Goal: Transaction & Acquisition: Purchase product/service

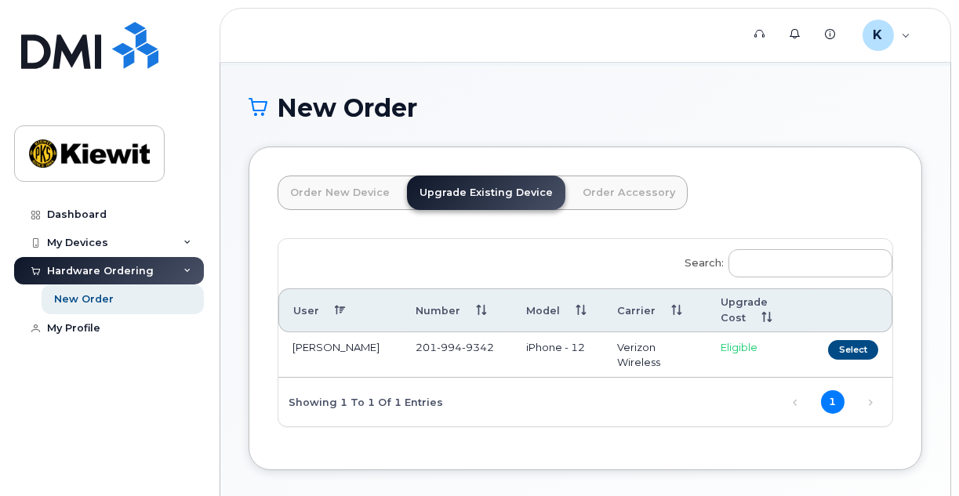
scroll to position [125, 0]
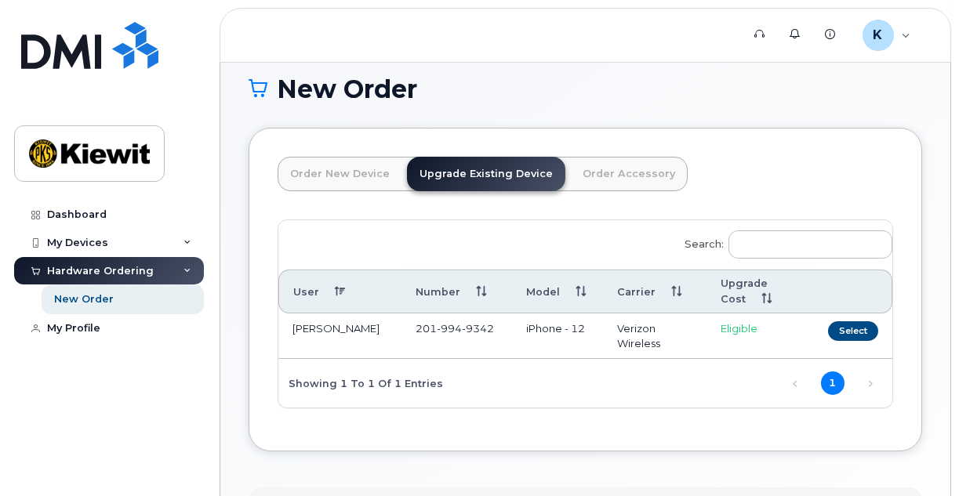
click at [908, 331] on div "Order New Device Upgrade Existing Device Order Accessory Order new device and n…" at bounding box center [586, 290] width 674 height 324
click at [865, 329] on button "Select" at bounding box center [853, 331] width 50 height 20
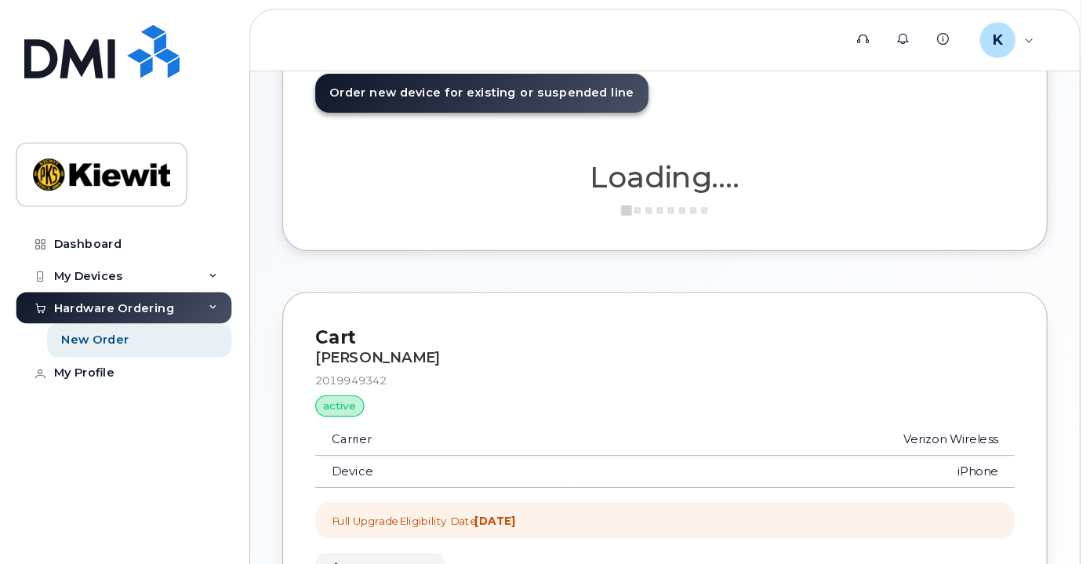
scroll to position [314, 0]
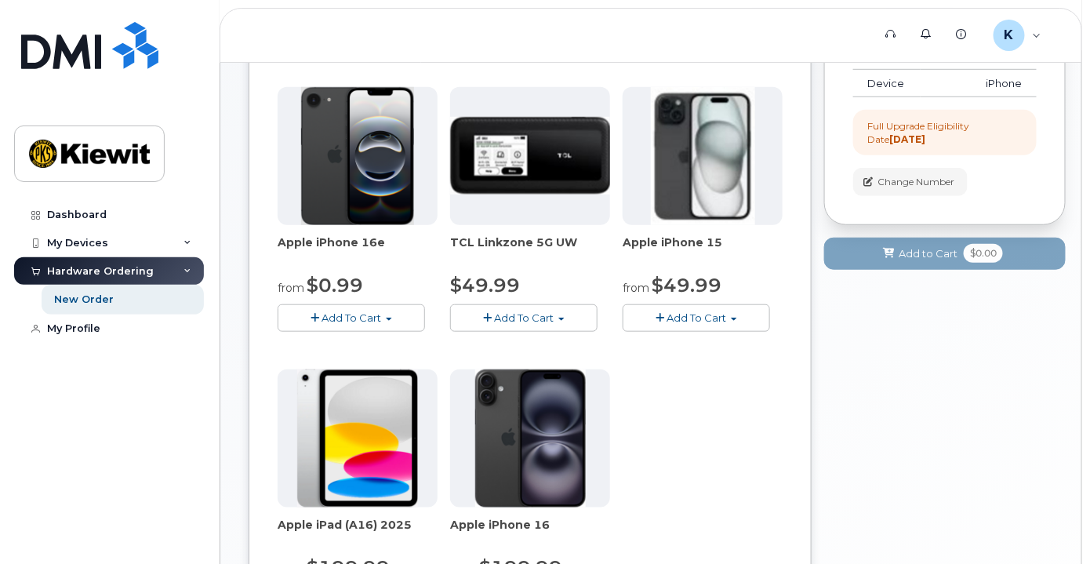
click at [738, 369] on div "Apple iPhone 16e from $0.99 Add To Cart $0.99 - 2 Year Upgrade (128GB) $599.99 …" at bounding box center [530, 363] width 505 height 552
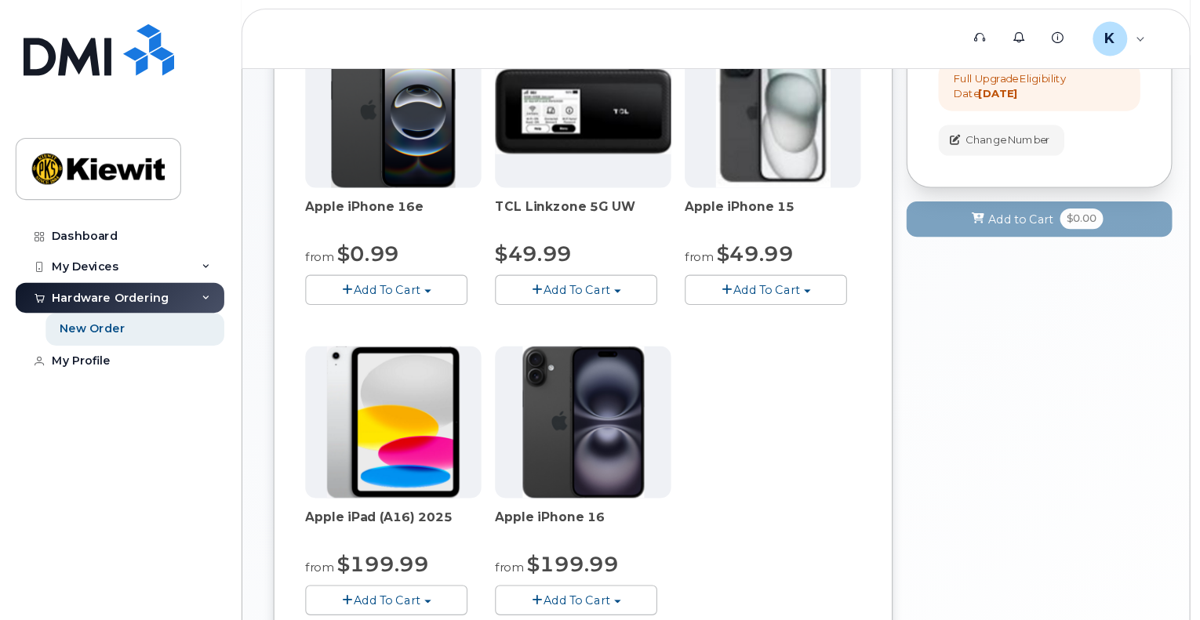
scroll to position [367, 0]
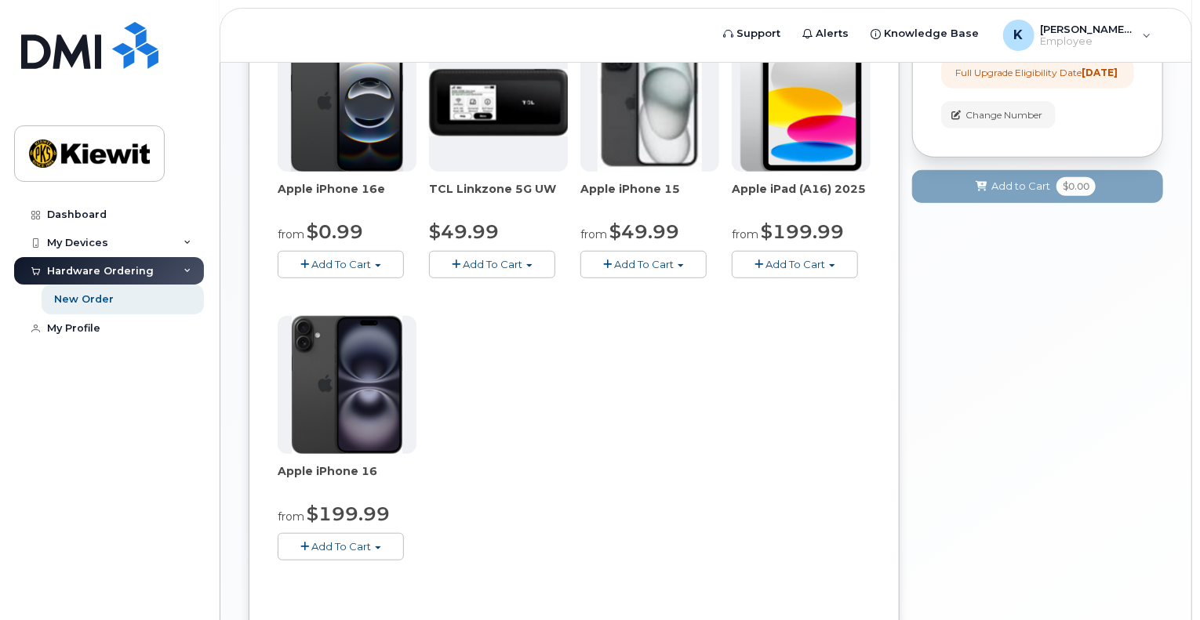
click at [804, 397] on div "Apple iPhone 16e from $0.99 Add To Cart $0.99 - 2 Year Upgrade (128GB) $599.99 …" at bounding box center [574, 310] width 593 height 552
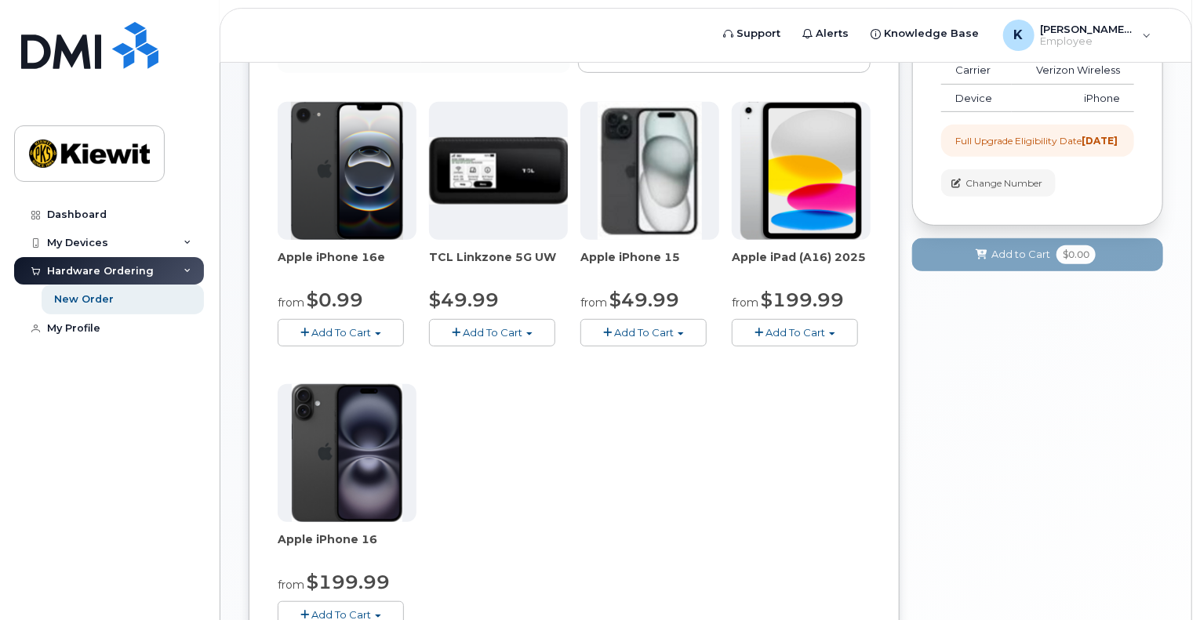
scroll to position [298, 0]
click at [871, 425] on div "Order New Device Upgrade Existing Device Order Accessory Order new device and n…" at bounding box center [574, 336] width 651 height 793
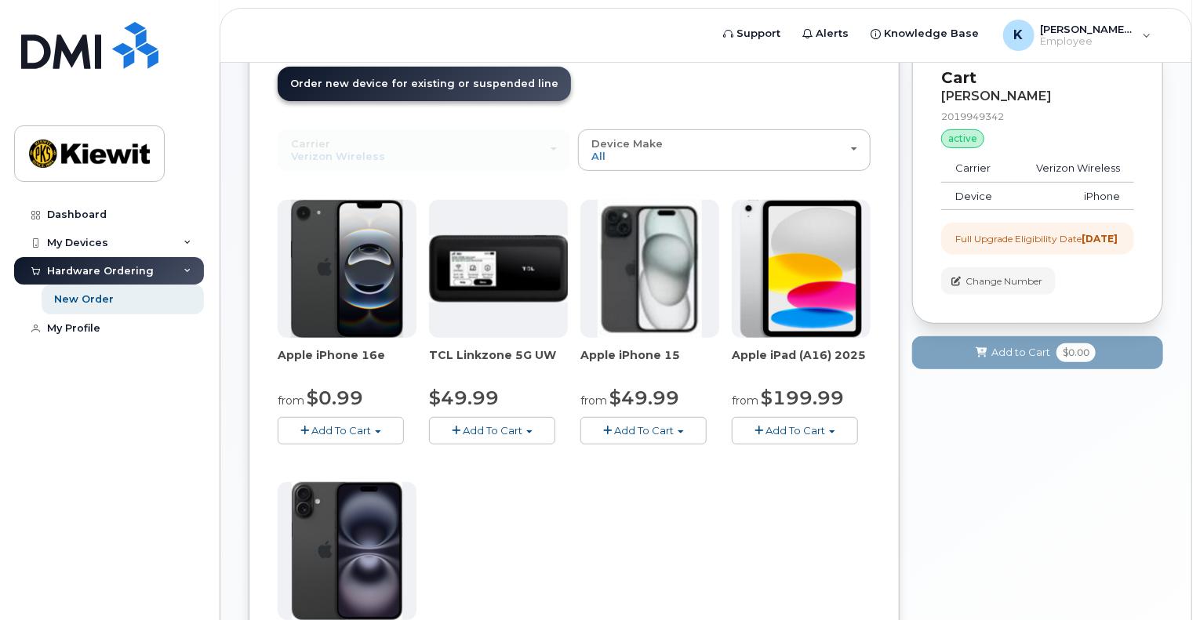
scroll to position [183, 0]
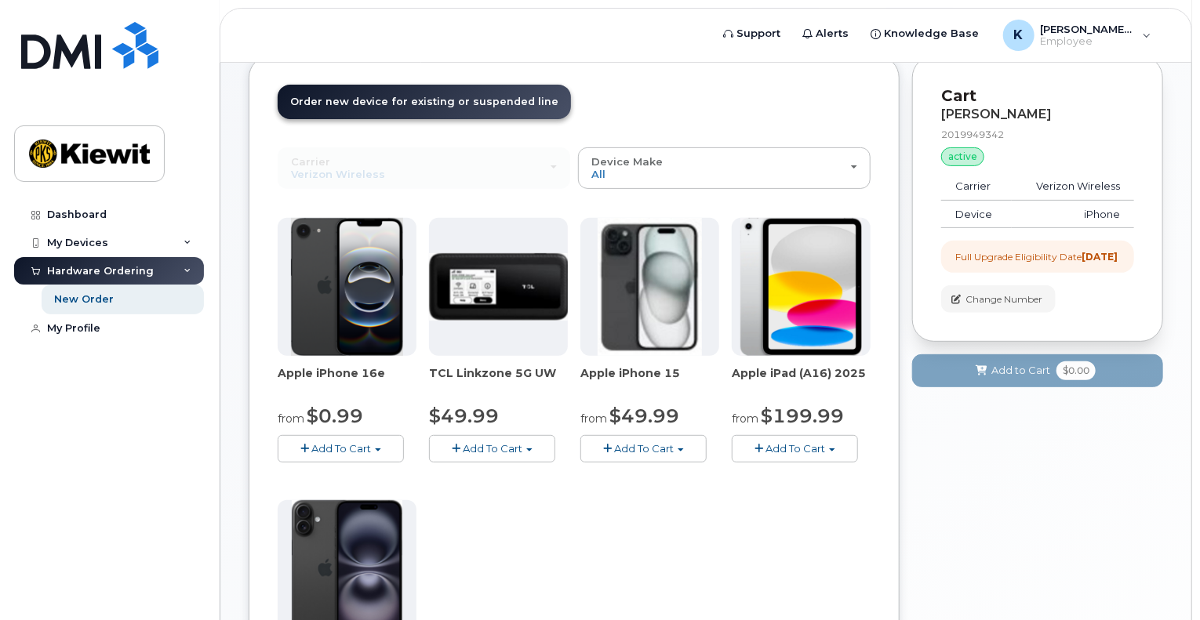
click at [373, 435] on button "Add To Cart" at bounding box center [341, 448] width 126 height 27
click at [653, 473] on div "Apple iPhone 16e from $0.99 Add To Cart $0.99 - 2 Year Upgrade (128GB) $599.99 …" at bounding box center [574, 494] width 593 height 552
click at [665, 442] on span "Add To Cart" at bounding box center [644, 448] width 60 height 13
click at [536, 481] on div "Apple iPhone 16e from $0.99 Add To Cart $0.99 - 2 Year Upgrade (128GB) $599.99 …" at bounding box center [574, 494] width 593 height 552
click at [376, 437] on button "Add To Cart" at bounding box center [341, 448] width 126 height 27
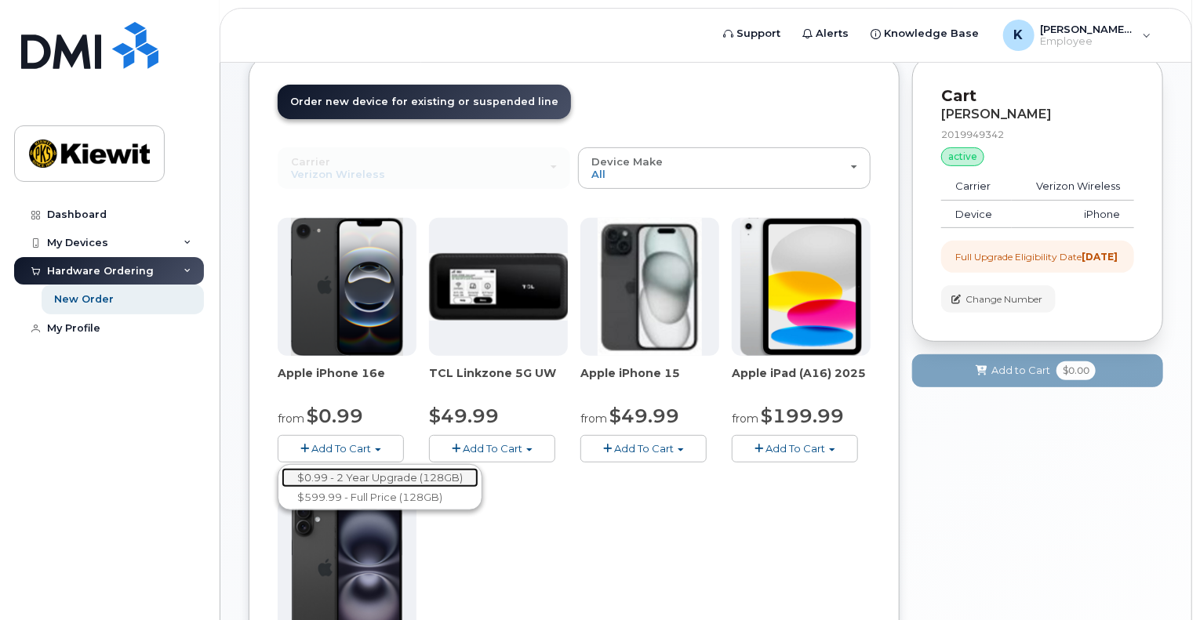
click at [369, 468] on link "$0.99 - 2 Year Upgrade (128GB)" at bounding box center [379, 478] width 197 height 20
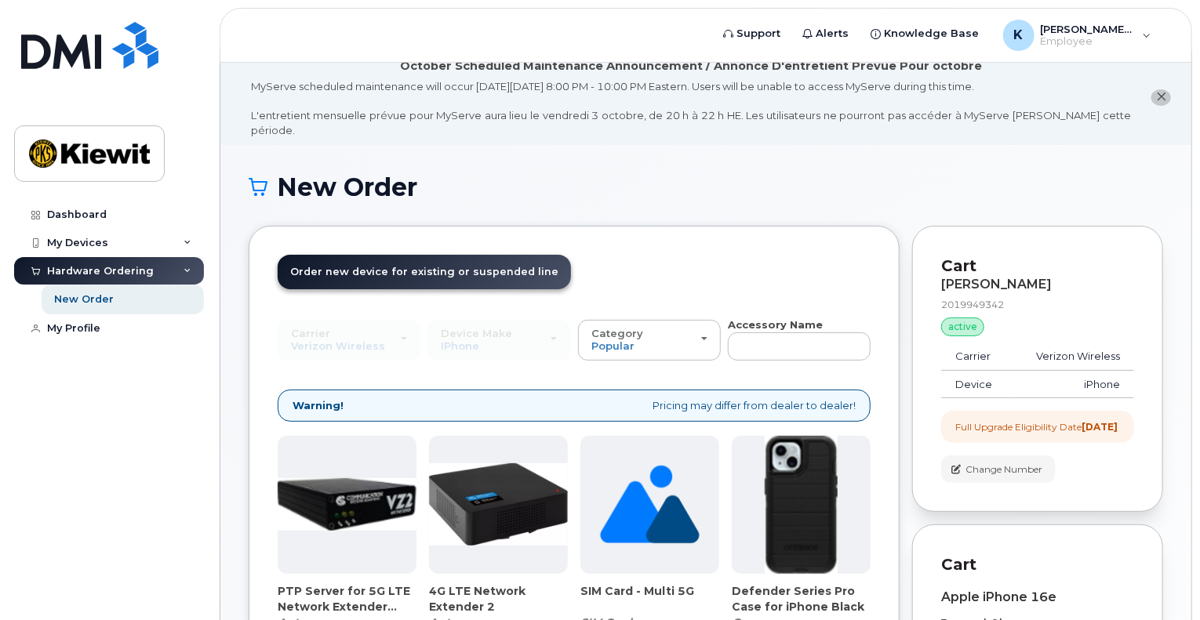
scroll to position [0, 0]
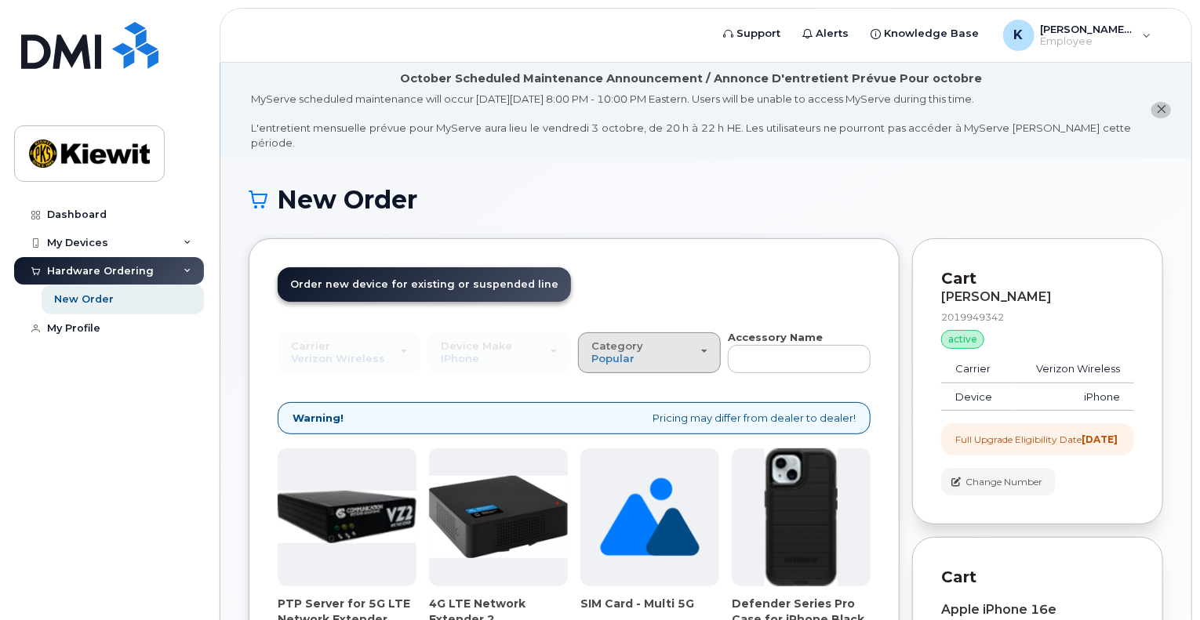
click at [699, 341] on div "Category Popular" at bounding box center [649, 352] width 116 height 24
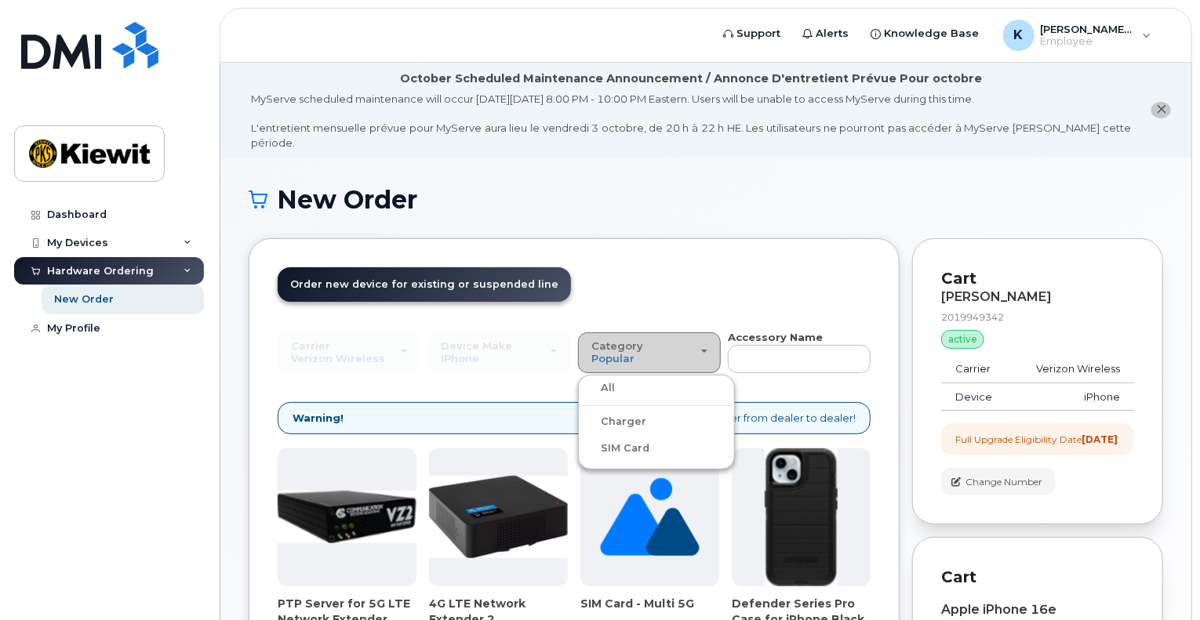
click at [699, 341] on div "Category Popular" at bounding box center [649, 352] width 116 height 24
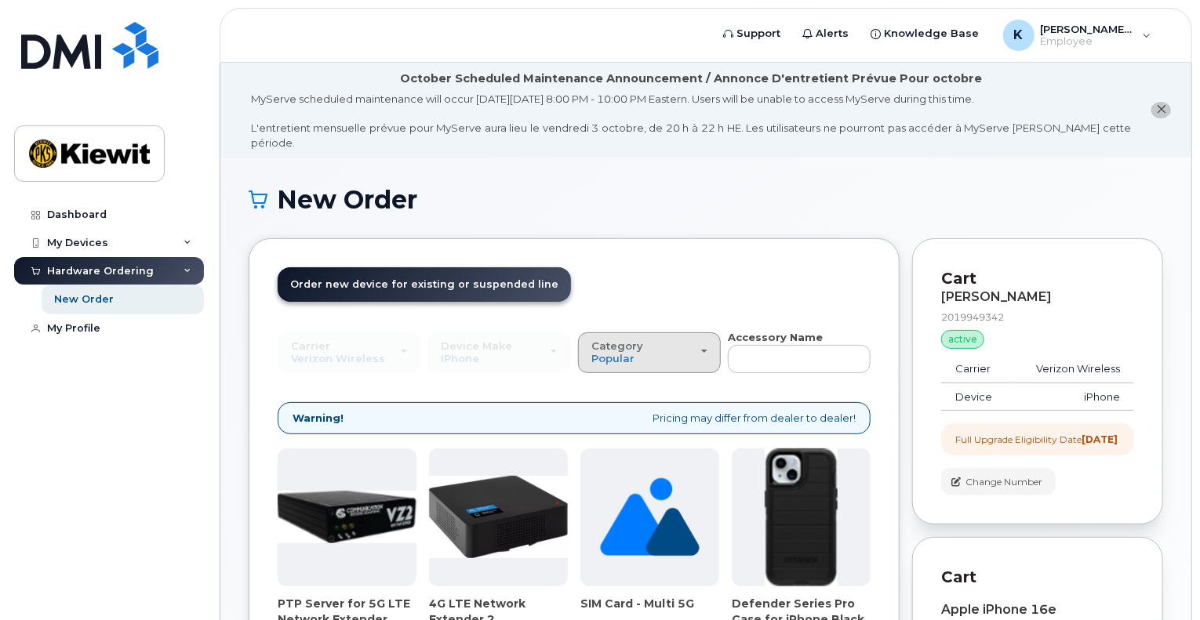
click at [699, 341] on div "Category Popular" at bounding box center [649, 352] width 116 height 24
click at [655, 379] on div "All" at bounding box center [656, 388] width 149 height 19
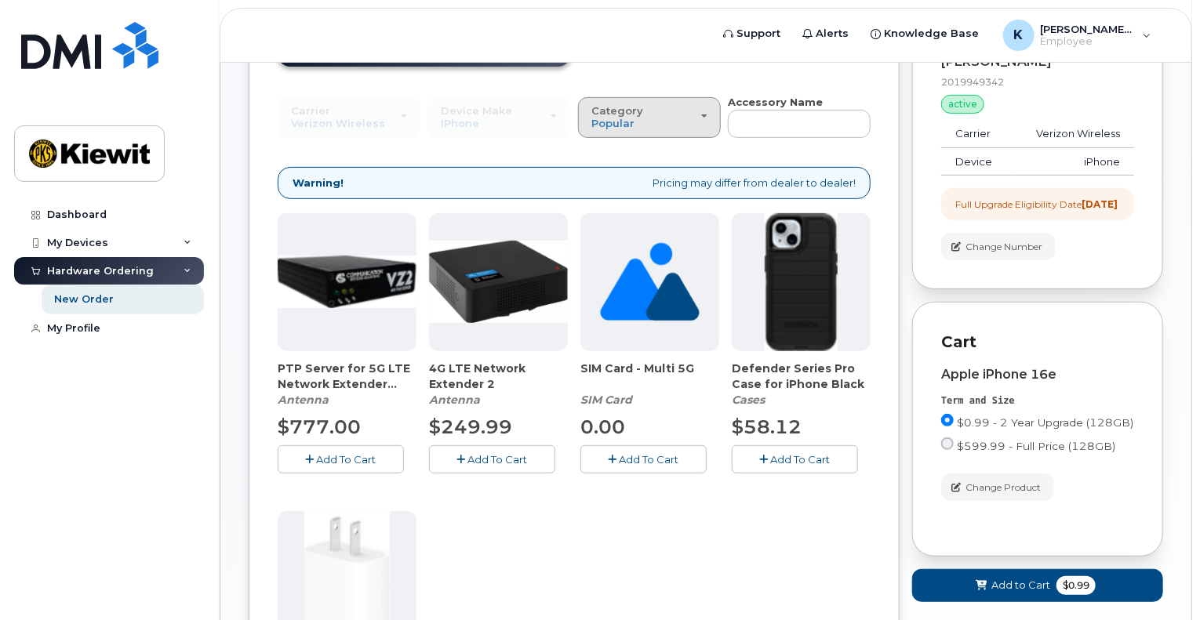
click at [621, 115] on button "Category Popular" at bounding box center [649, 117] width 143 height 41
click at [613, 146] on label "All" at bounding box center [598, 152] width 33 height 19
click at [0, 0] on input "All" at bounding box center [0, 0] width 0 height 0
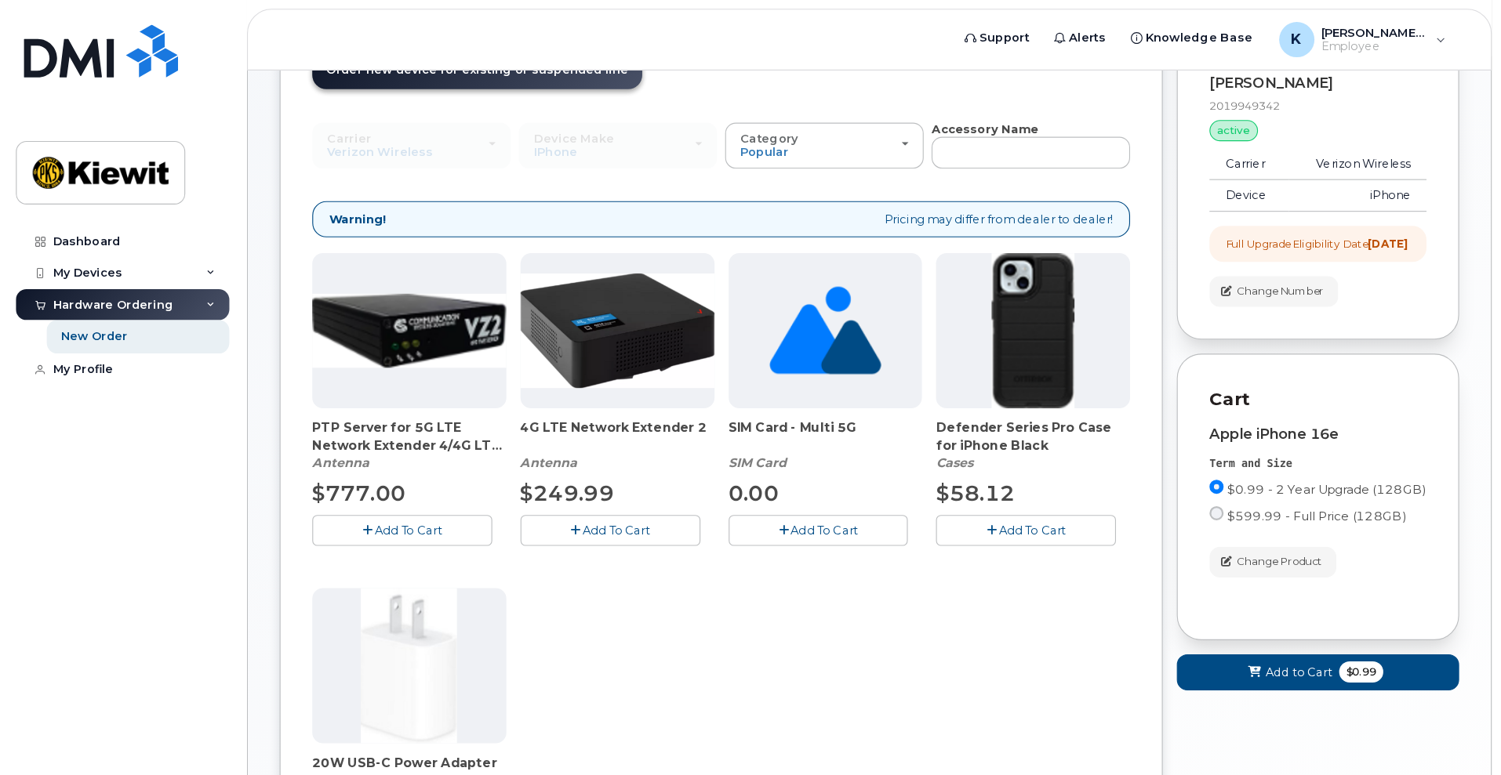
scroll to position [209, 0]
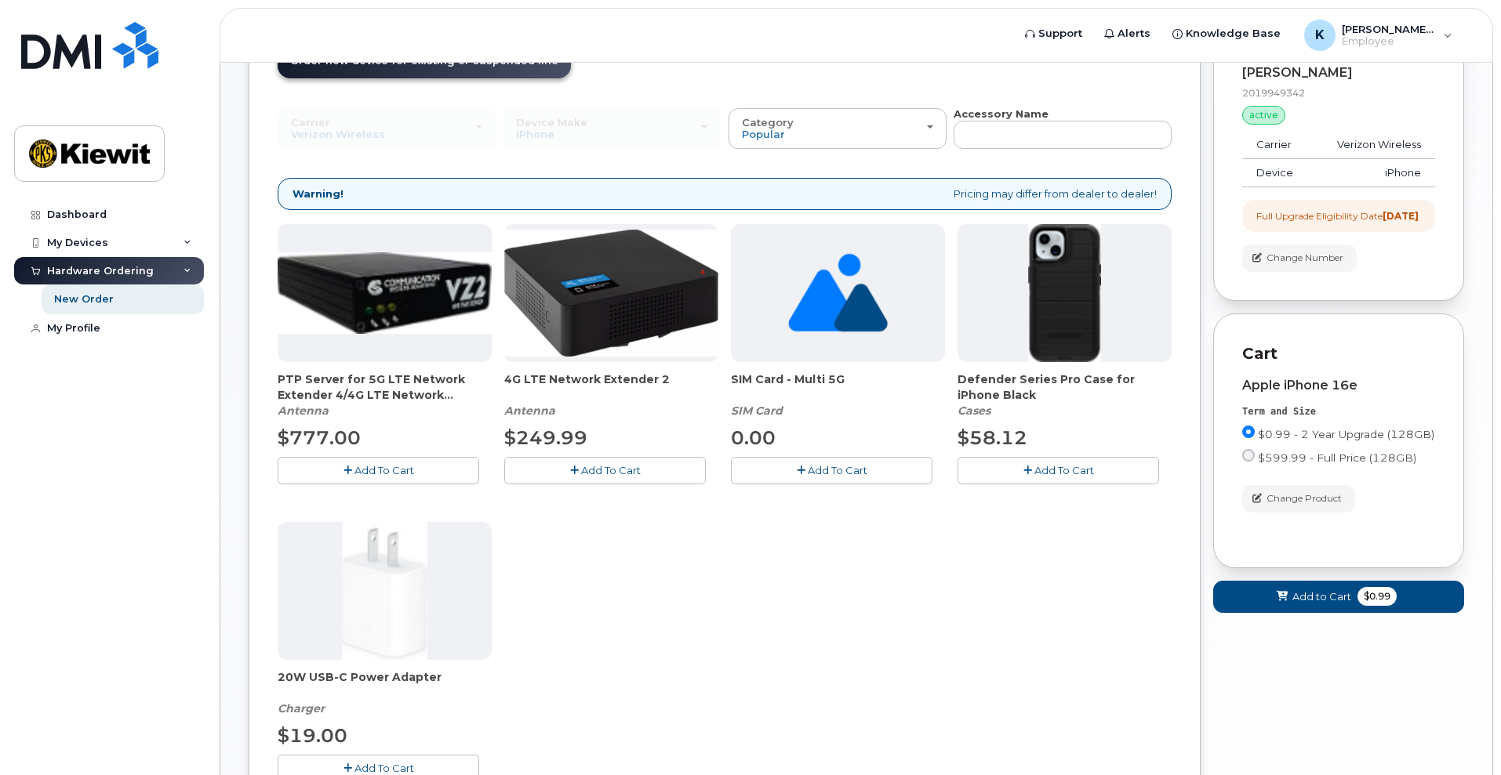
drag, startPoint x: 1129, startPoint y: 2, endPoint x: 1072, endPoint y: 597, distance: 597.9
click at [1072, 597] on div "PTP Server for 5G LTE Network Extender 4/4G LTE Network Extender 3 Antenna $777…" at bounding box center [725, 515] width 894 height 583
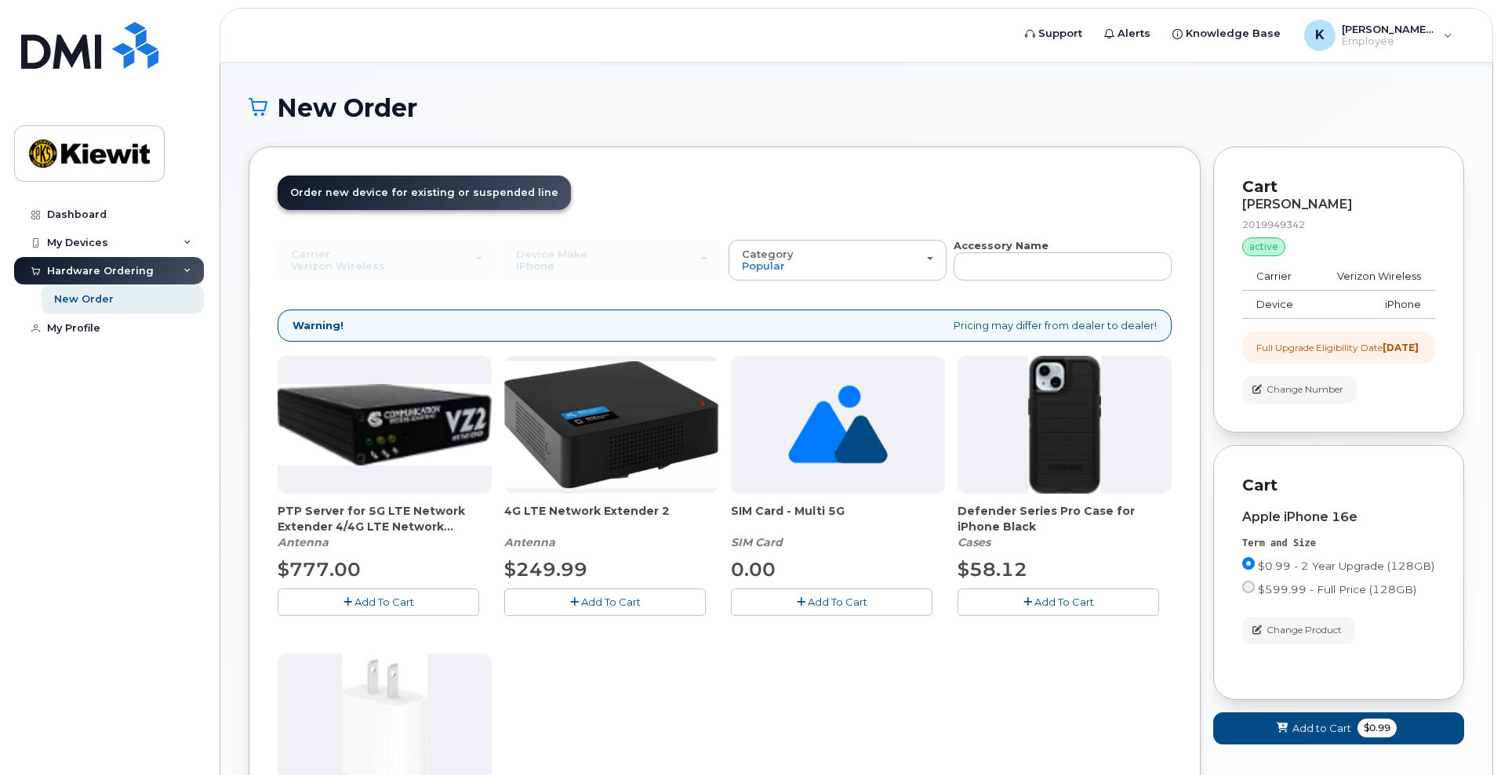
scroll to position [111, 0]
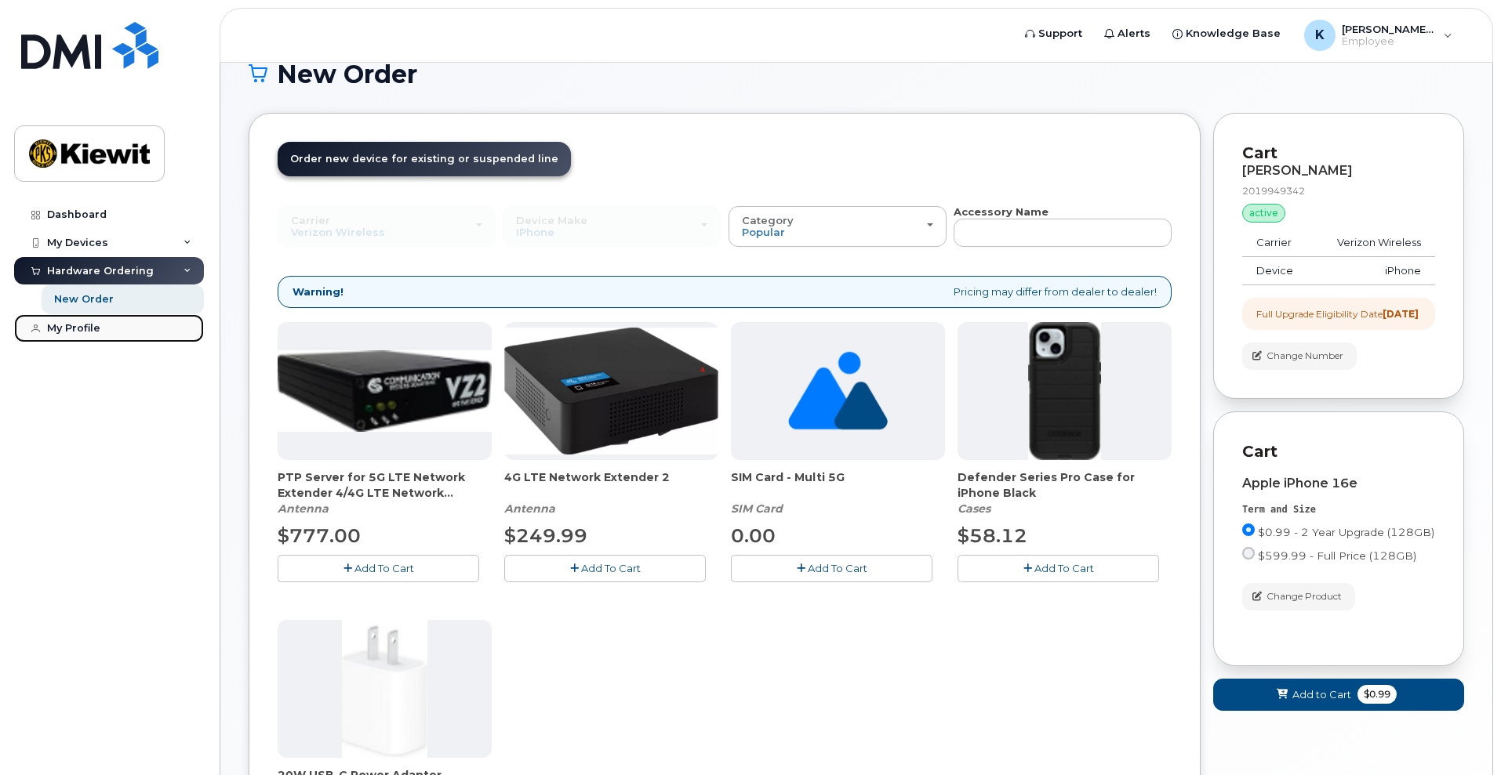
click at [113, 336] on link "My Profile" at bounding box center [109, 328] width 190 height 28
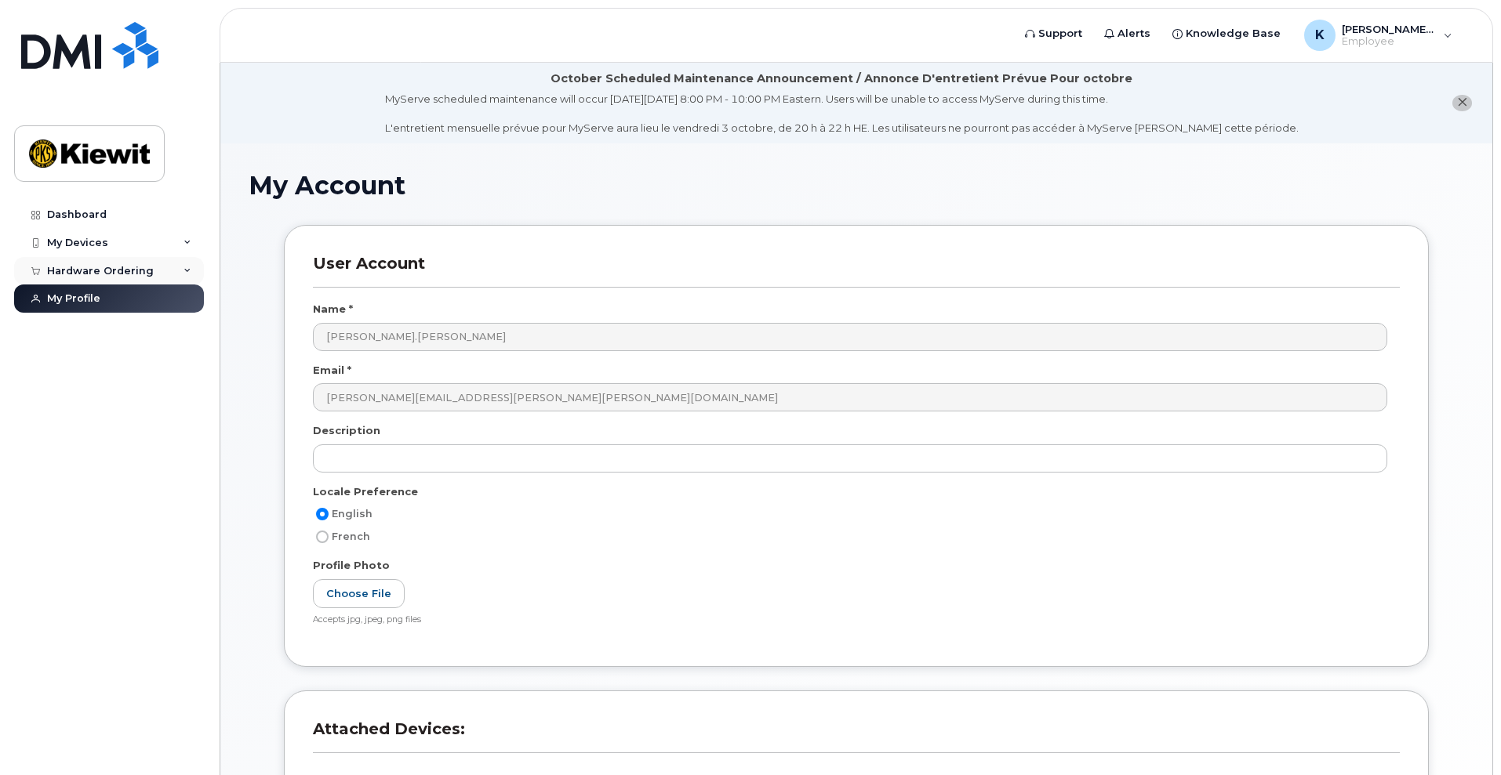
click at [147, 274] on div "Hardware Ordering" at bounding box center [100, 271] width 107 height 13
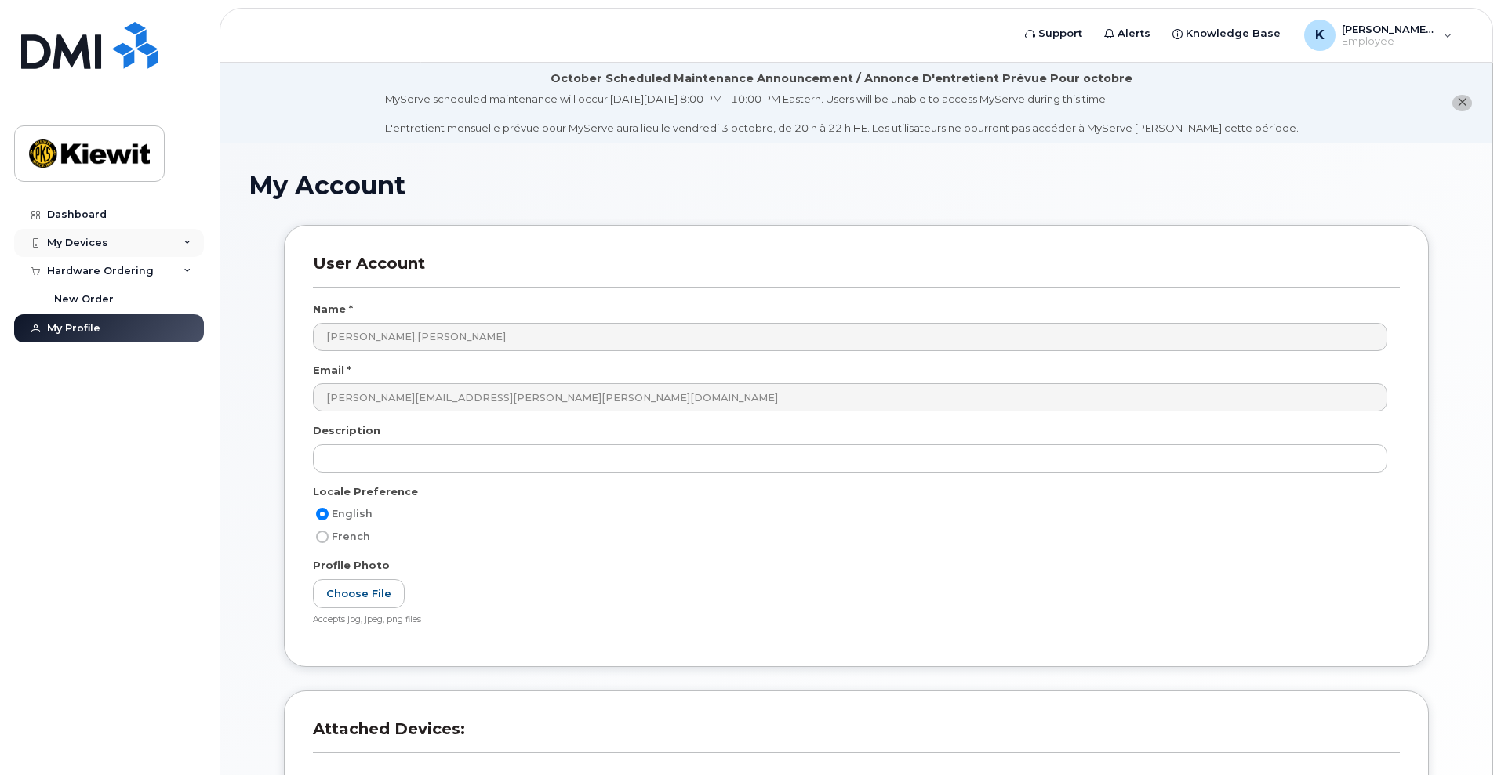
click at [127, 245] on div "My Devices" at bounding box center [109, 243] width 190 height 28
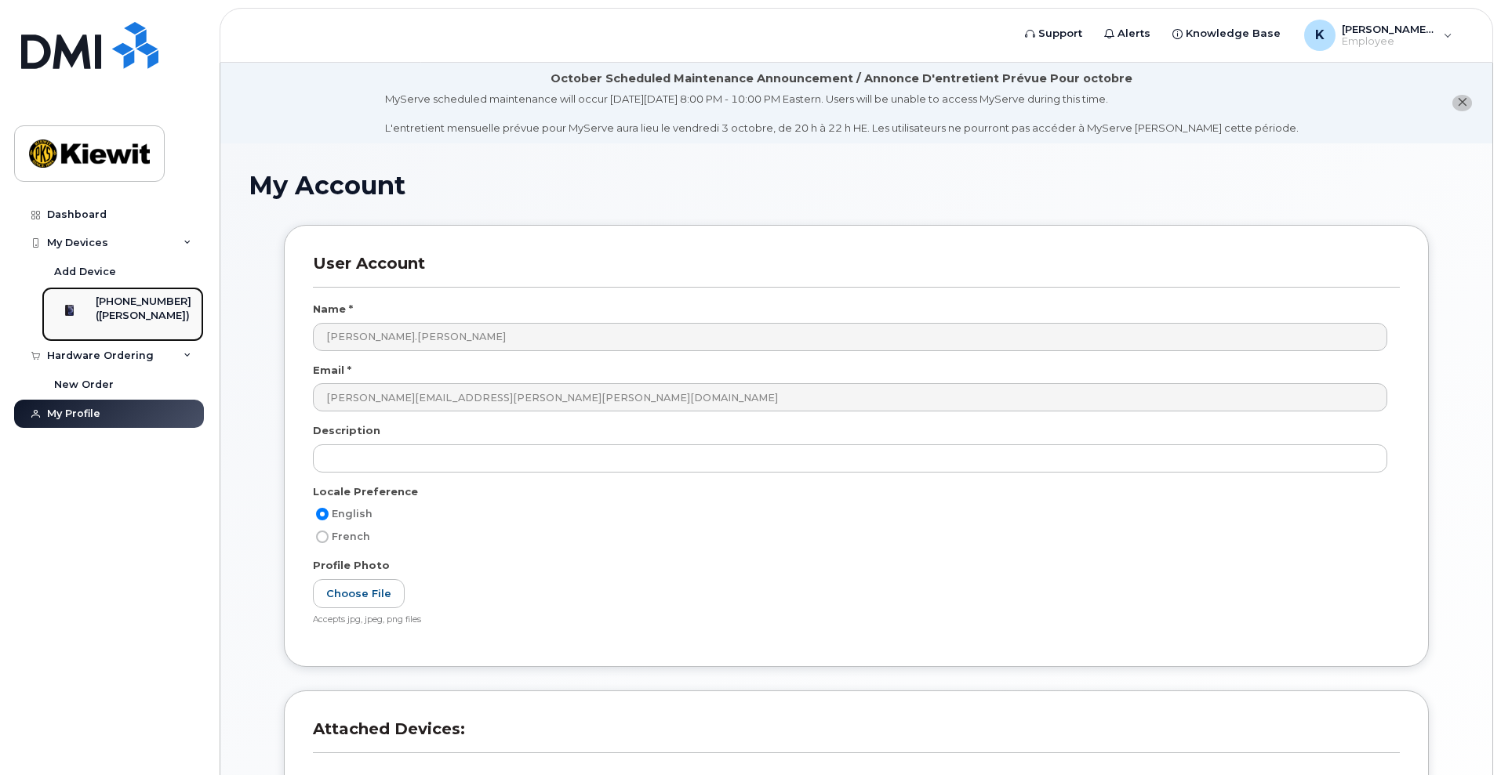
click at [100, 292] on link "201-994-9342 (KATHARINE COSTELLO)" at bounding box center [123, 314] width 162 height 55
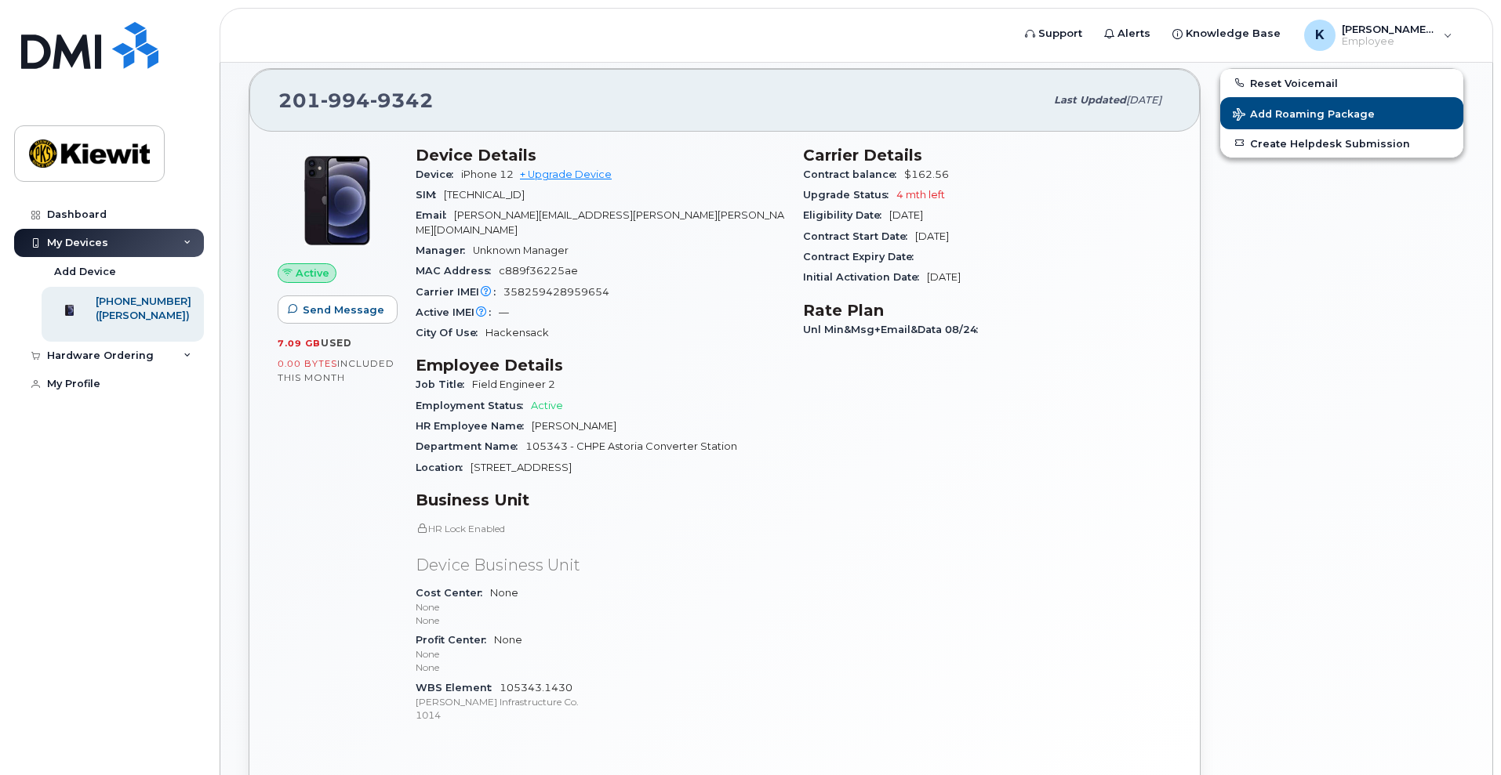
scroll to position [124, 0]
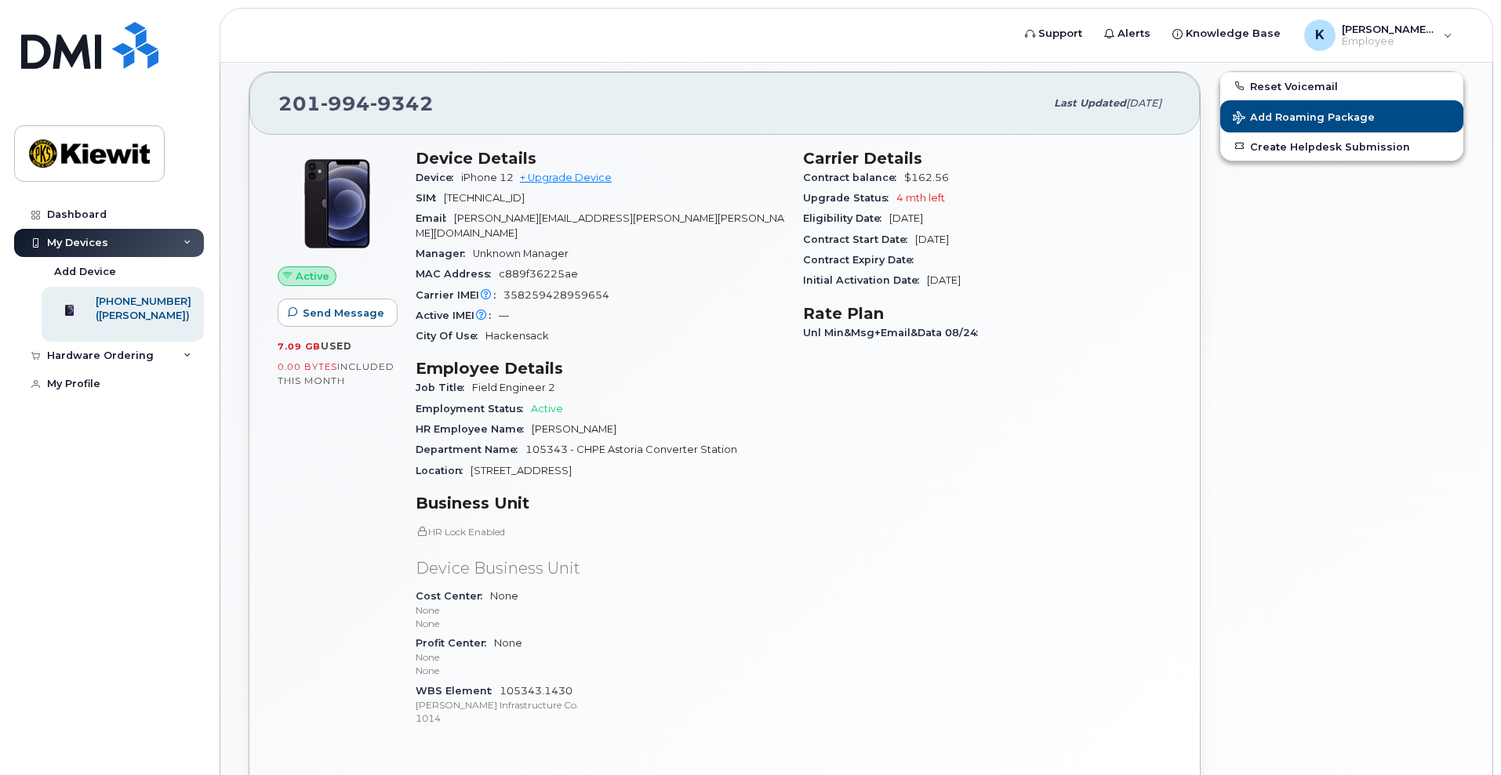
click at [542, 685] on span "105343.1430 [PERSON_NAME] Infrastructure Co. 1014" at bounding box center [600, 705] width 369 height 41
click at [531, 634] on div "Profit Center None None None" at bounding box center [600, 658] width 369 height 48
click at [510, 637] on span "None None None" at bounding box center [600, 657] width 369 height 41
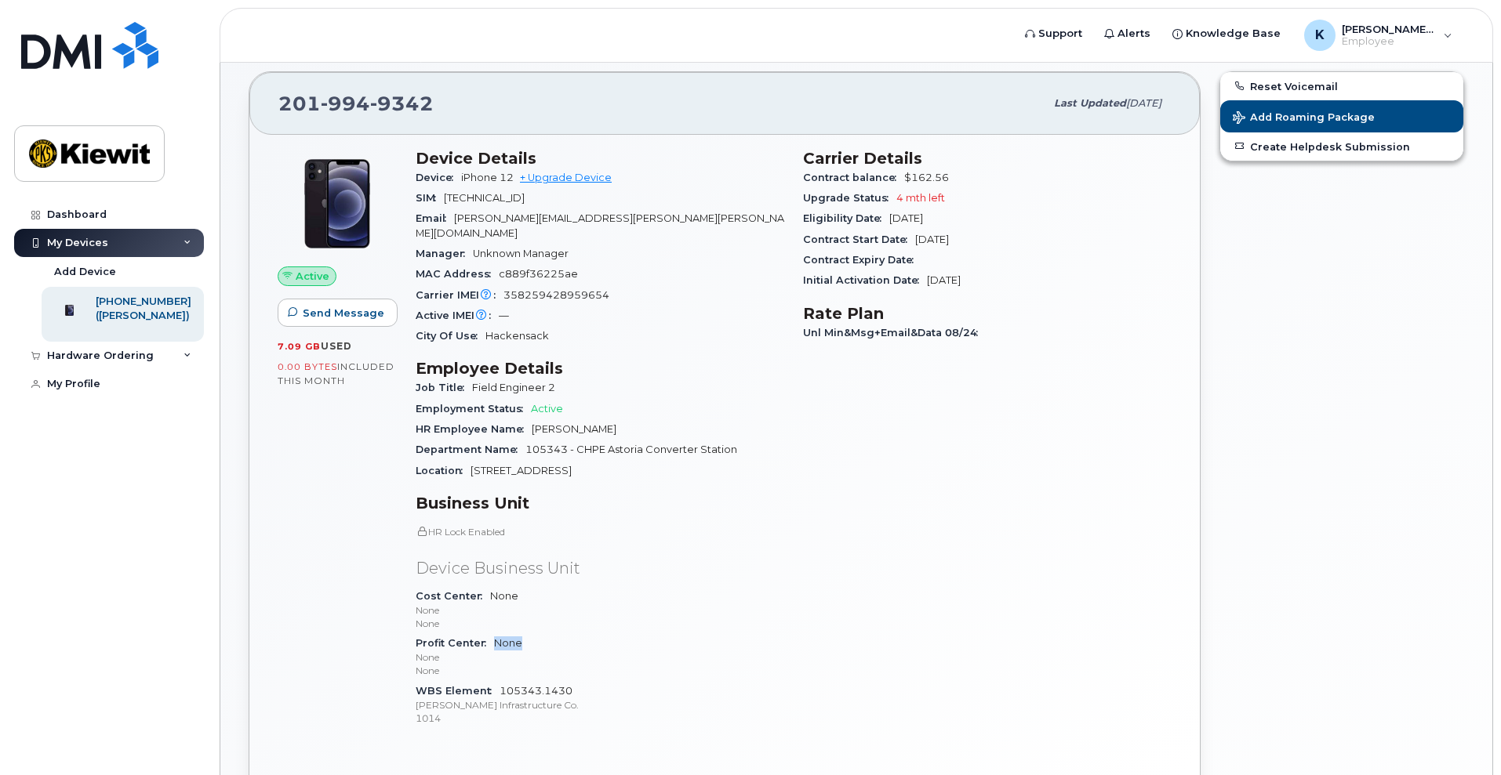
click at [510, 637] on span "None None None" at bounding box center [600, 657] width 369 height 41
click at [499, 590] on span "None None None" at bounding box center [600, 610] width 369 height 41
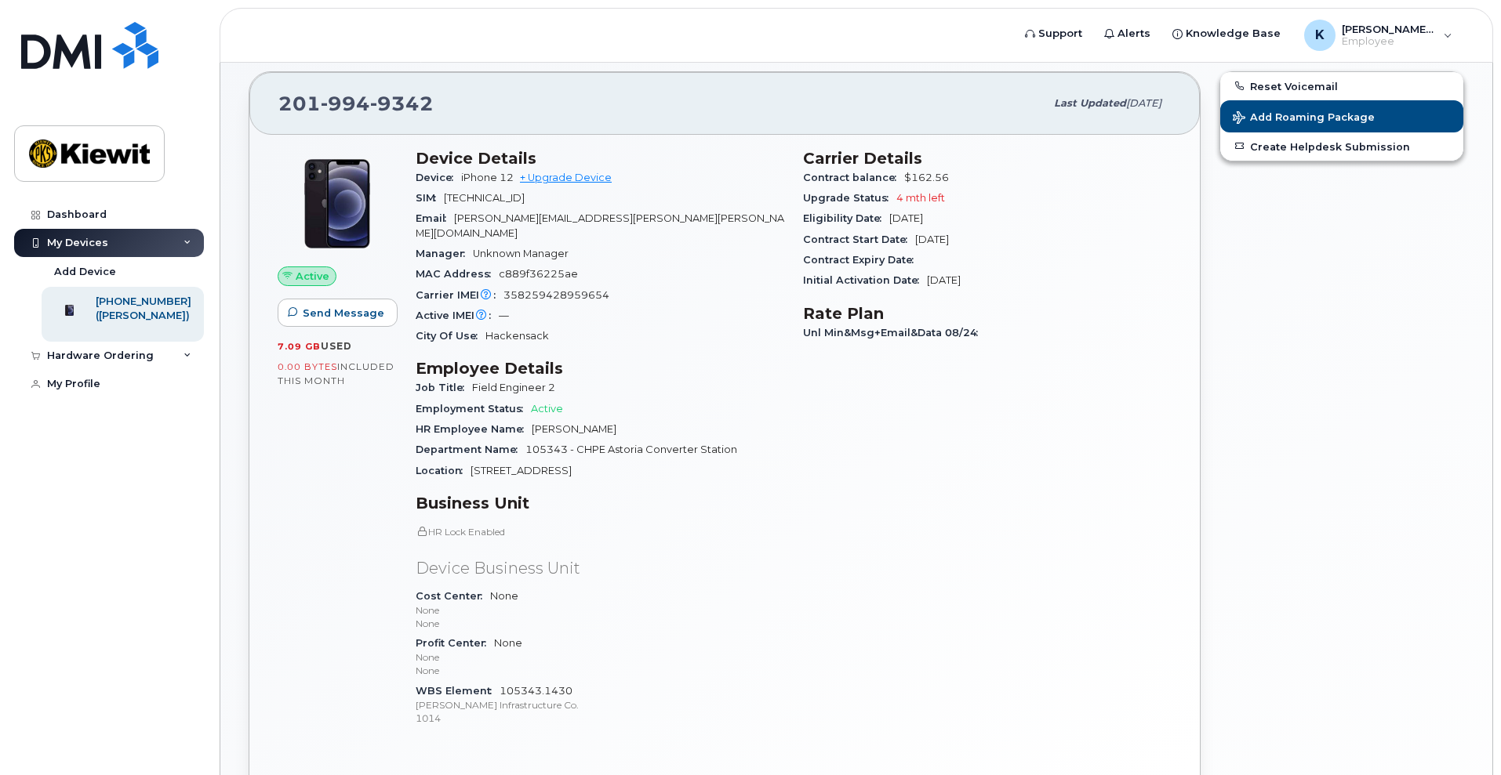
click at [655, 560] on p "Device Business Unit" at bounding box center [600, 568] width 369 height 23
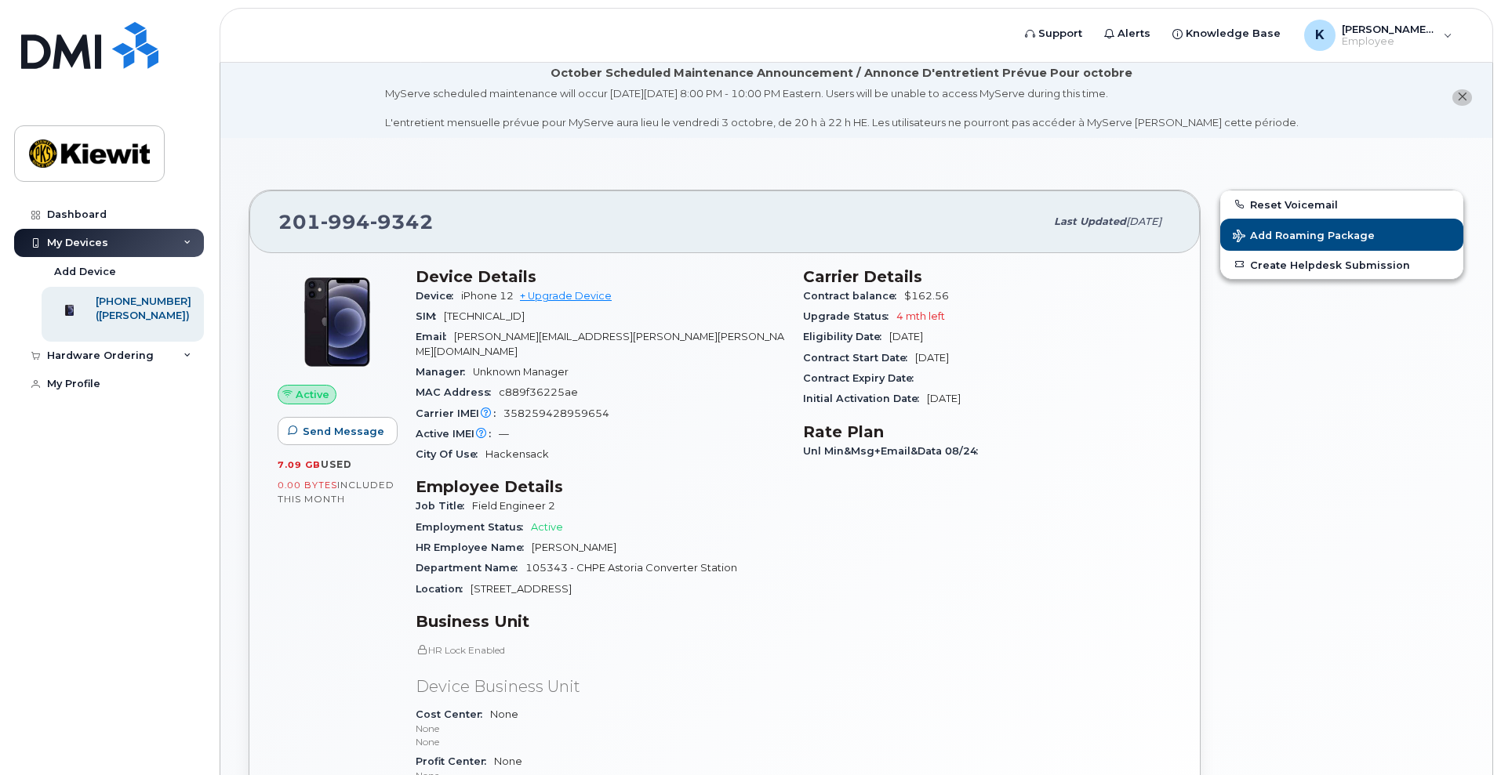
scroll to position [0, 0]
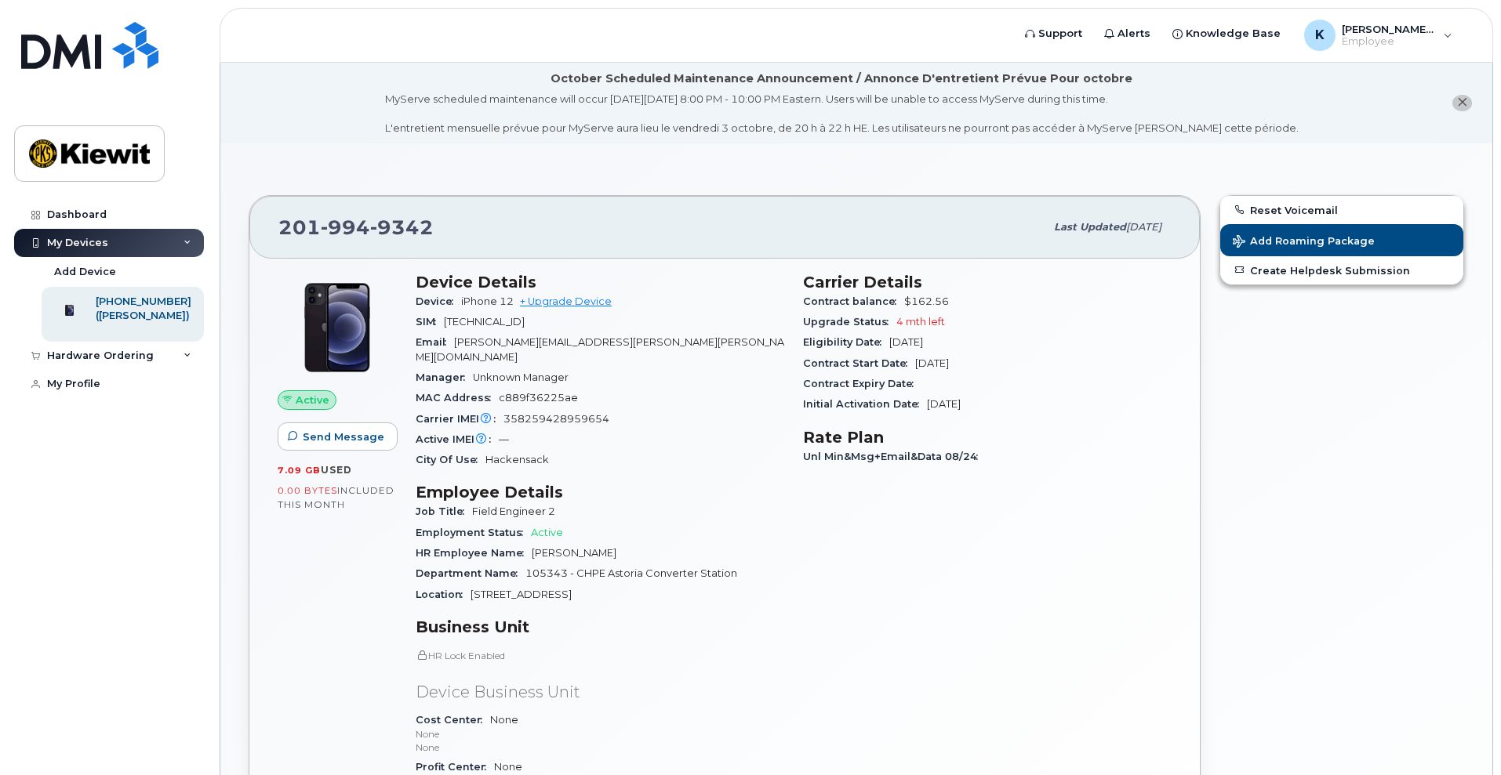
click at [855, 407] on span "Initial Activation Date" at bounding box center [865, 404] width 124 height 12
click at [922, 453] on span "Unl Min&Msg+Email&Data 08/24" at bounding box center [894, 457] width 183 height 12
click at [942, 408] on span "Jun 12, 2009" at bounding box center [944, 404] width 34 height 12
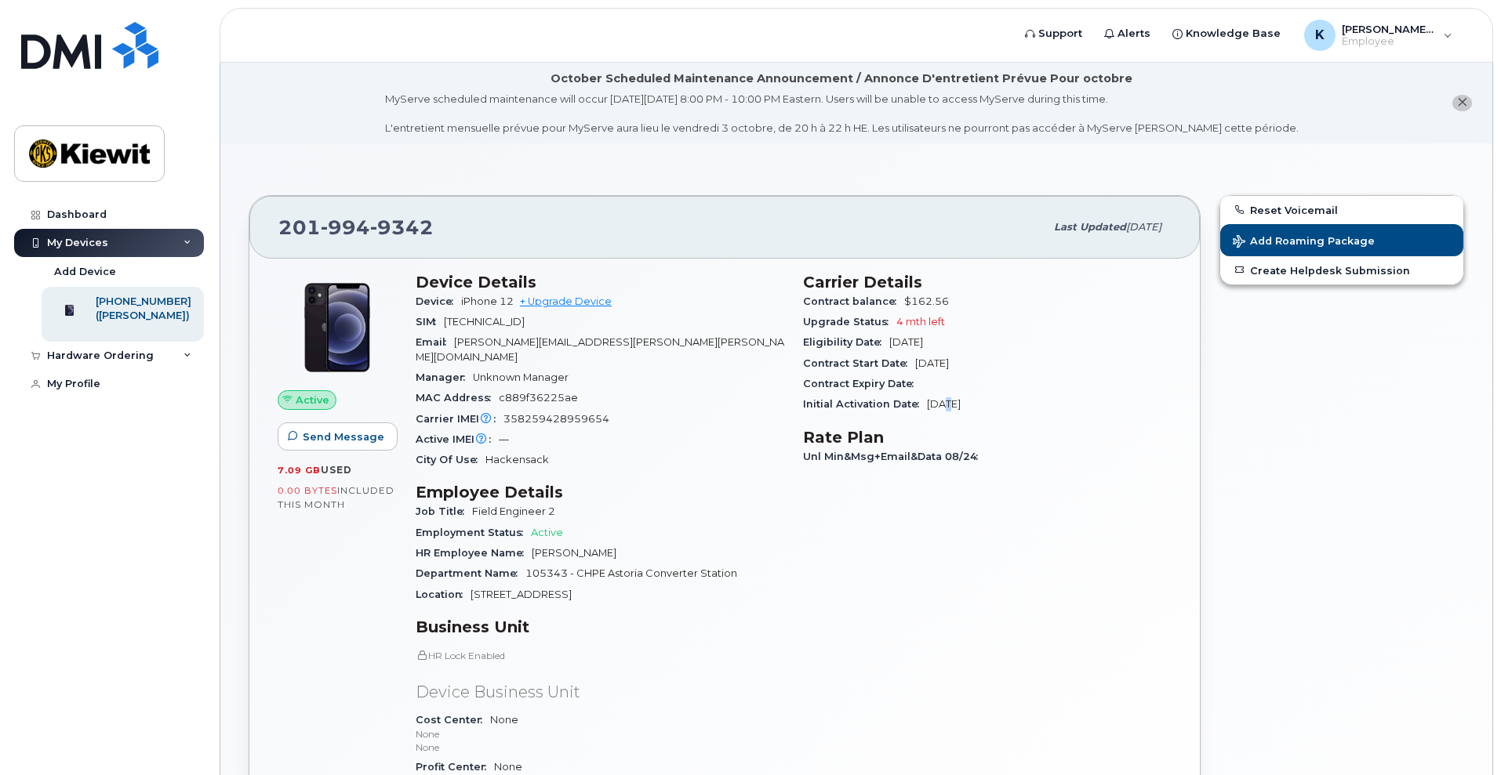
click at [942, 408] on span "Jun 12, 2009" at bounding box center [944, 404] width 34 height 12
click at [942, 445] on h3 "Rate Plan" at bounding box center [987, 437] width 369 height 19
click at [942, 435] on h3 "Rate Plan" at bounding box center [987, 437] width 369 height 19
click at [927, 351] on div "Eligibility Date Feb 22, 2026" at bounding box center [987, 342] width 369 height 20
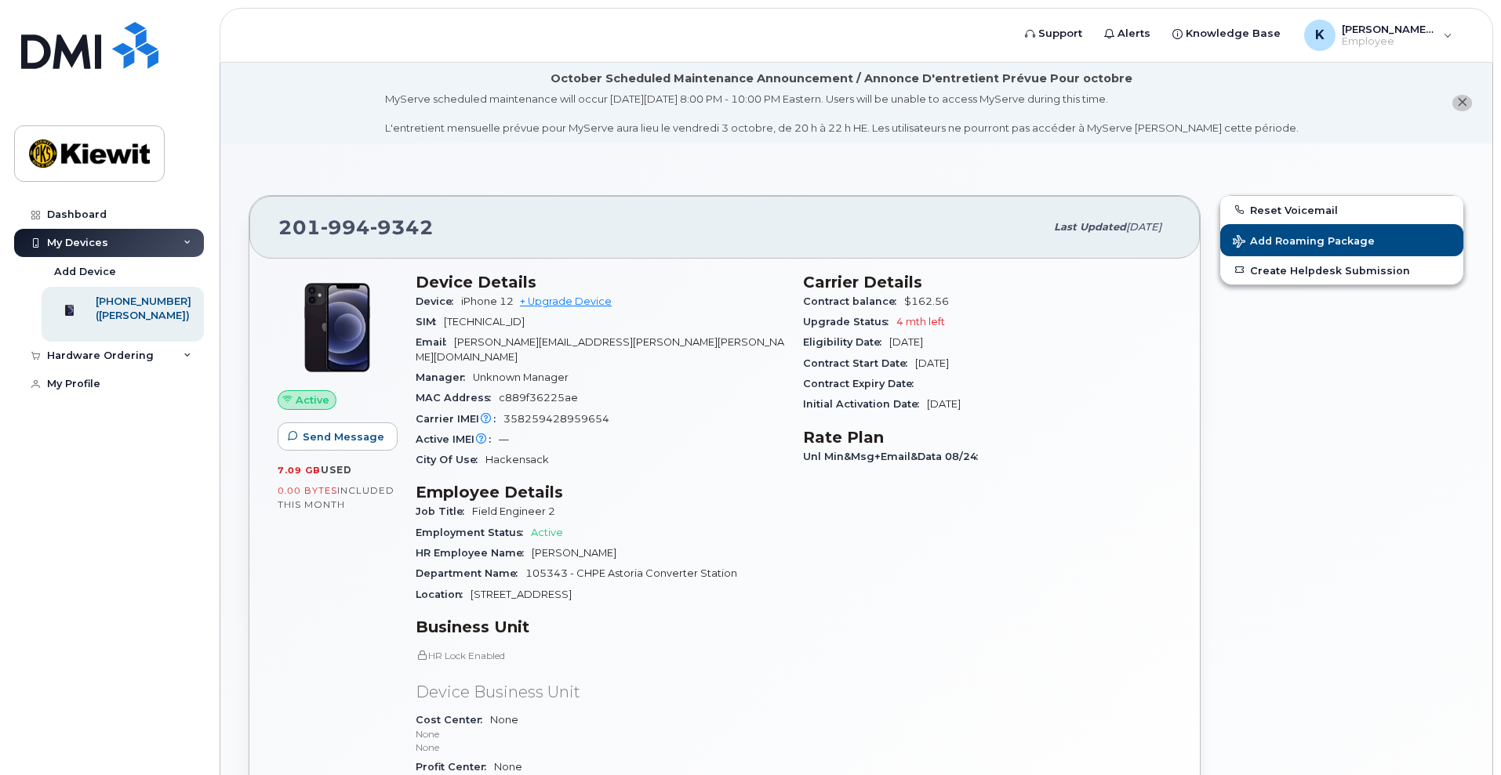
click at [927, 351] on div "Eligibility Date Feb 22, 2026" at bounding box center [987, 342] width 369 height 20
click at [923, 343] on span "Feb 22, 2026" at bounding box center [906, 342] width 34 height 12
click at [950, 383] on div "Contract Expiry Date" at bounding box center [987, 384] width 369 height 20
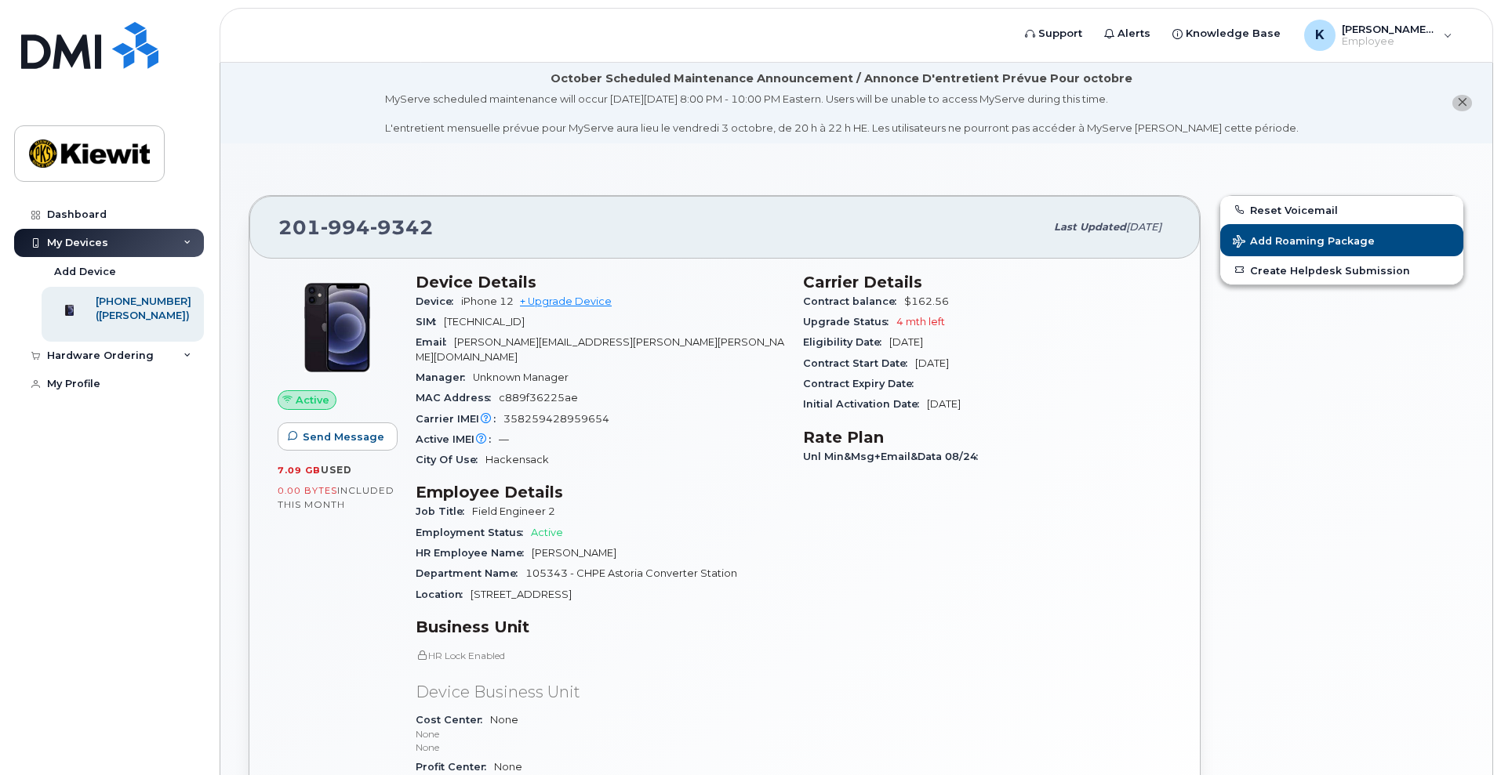
click at [949, 368] on span "Feb 22, 2024" at bounding box center [932, 364] width 34 height 12
copy div "Contract Start Date Feb 22, 2024"
click at [985, 476] on div "Carrier Details Contract balance $162.56 Upgrade Status 4 mth left Eligibility …" at bounding box center [986, 568] width 387 height 611
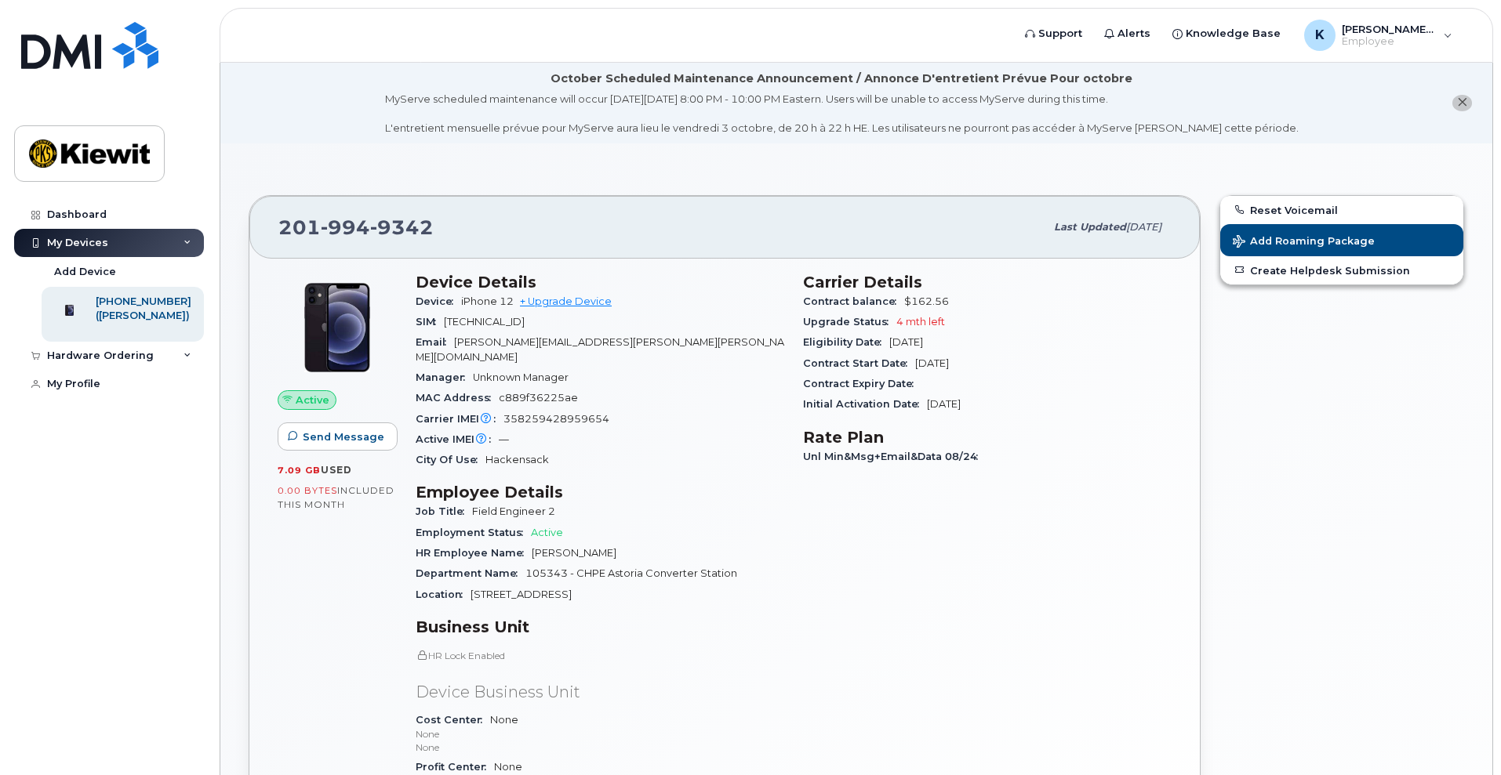
click at [949, 365] on span "Feb 22, 2024" at bounding box center [932, 364] width 34 height 12
copy div "Contract Start Date Feb 22, 2024"
click at [953, 472] on div "Carrier Details Contract balance $162.56 Upgrade Status 4 mth left Eligibility …" at bounding box center [986, 568] width 387 height 611
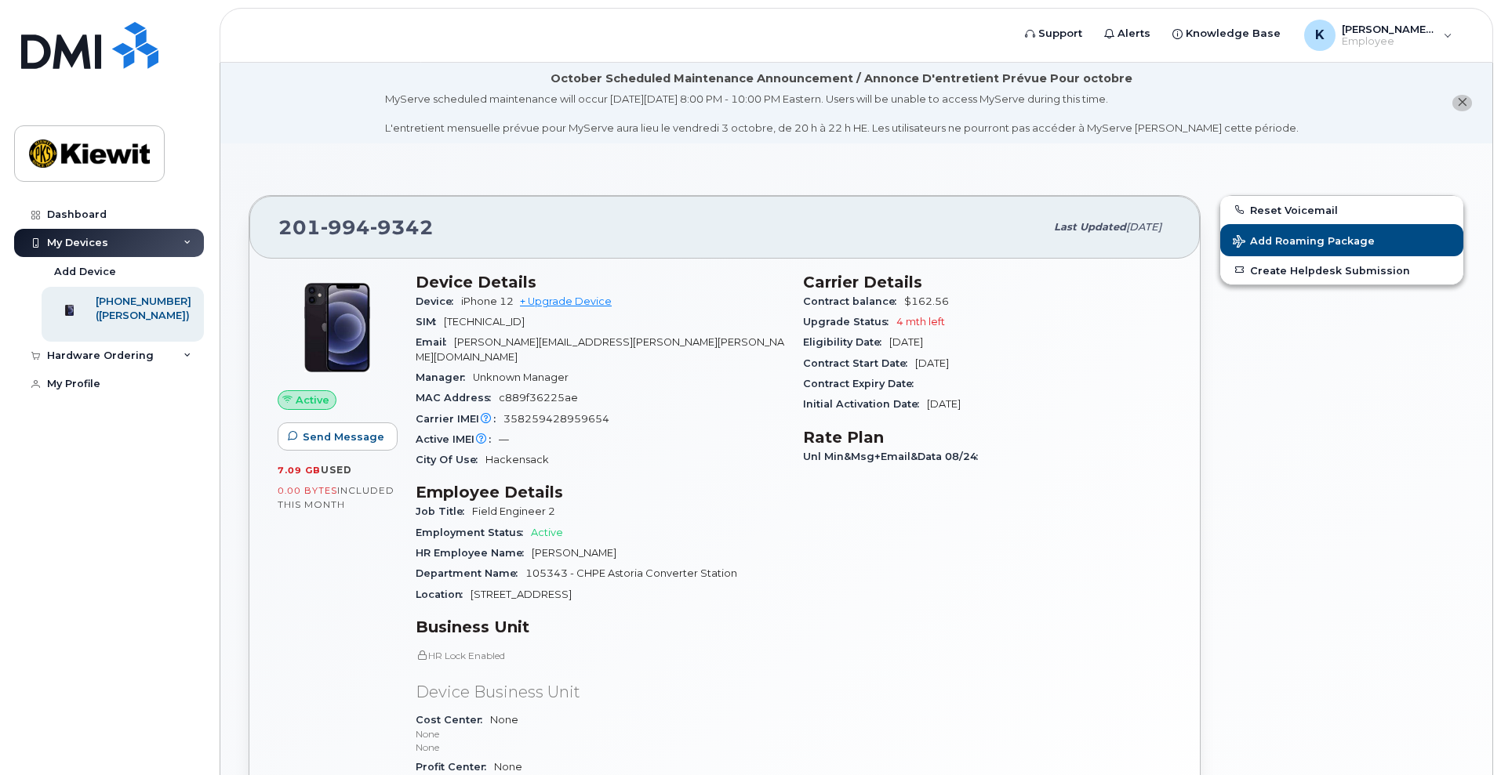
click at [831, 314] on div "Upgrade Status 4 mth left" at bounding box center [987, 322] width 369 height 20
click at [908, 318] on span "4 mth left" at bounding box center [920, 322] width 49 height 12
click at [1068, 430] on h3 "Rate Plan" at bounding box center [987, 437] width 369 height 19
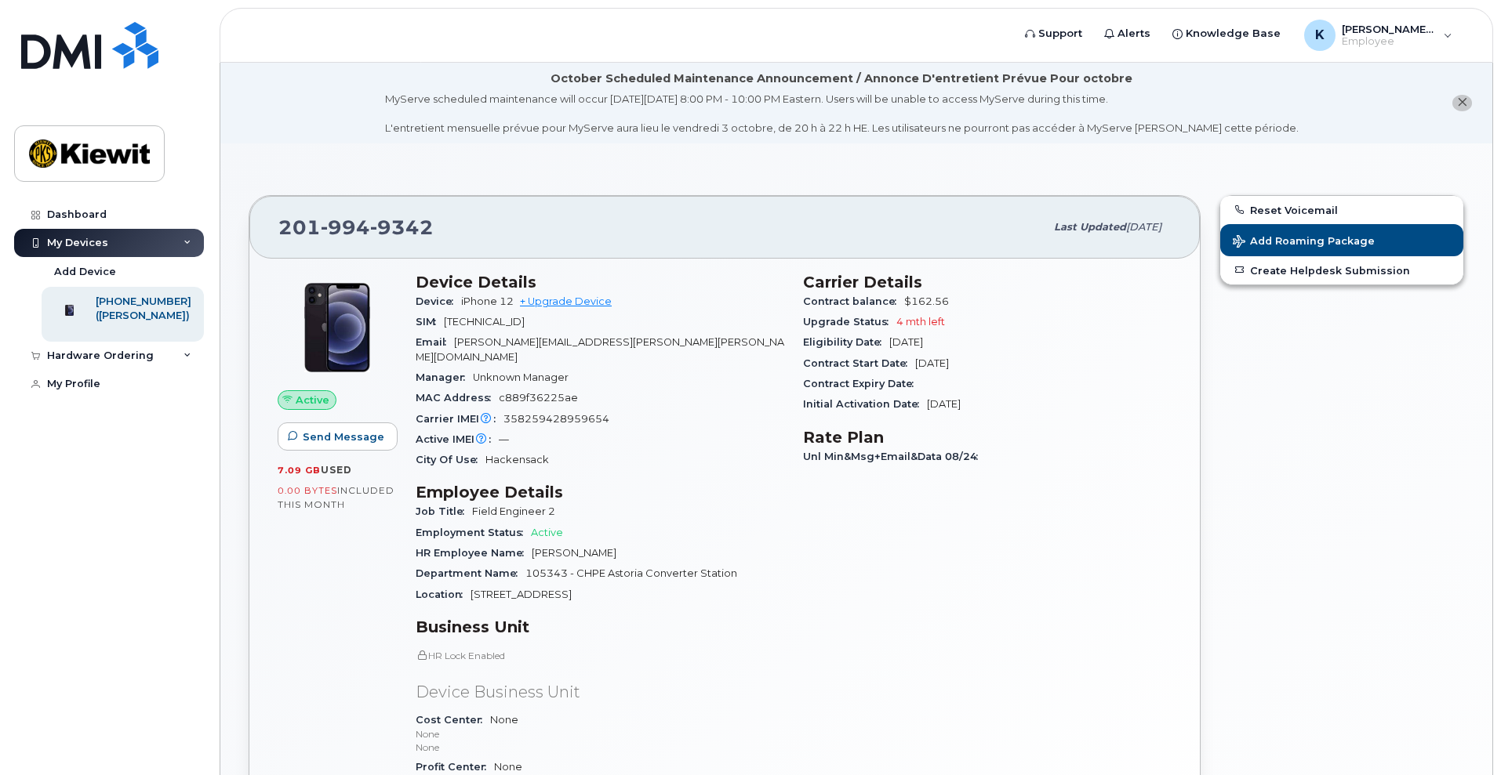
click at [938, 321] on span "4 mth left" at bounding box center [920, 322] width 49 height 12
click at [993, 336] on div "Eligibility Date Feb 22, 2026" at bounding box center [987, 342] width 369 height 20
click at [100, 353] on div "Hardware Ordering" at bounding box center [109, 356] width 190 height 28
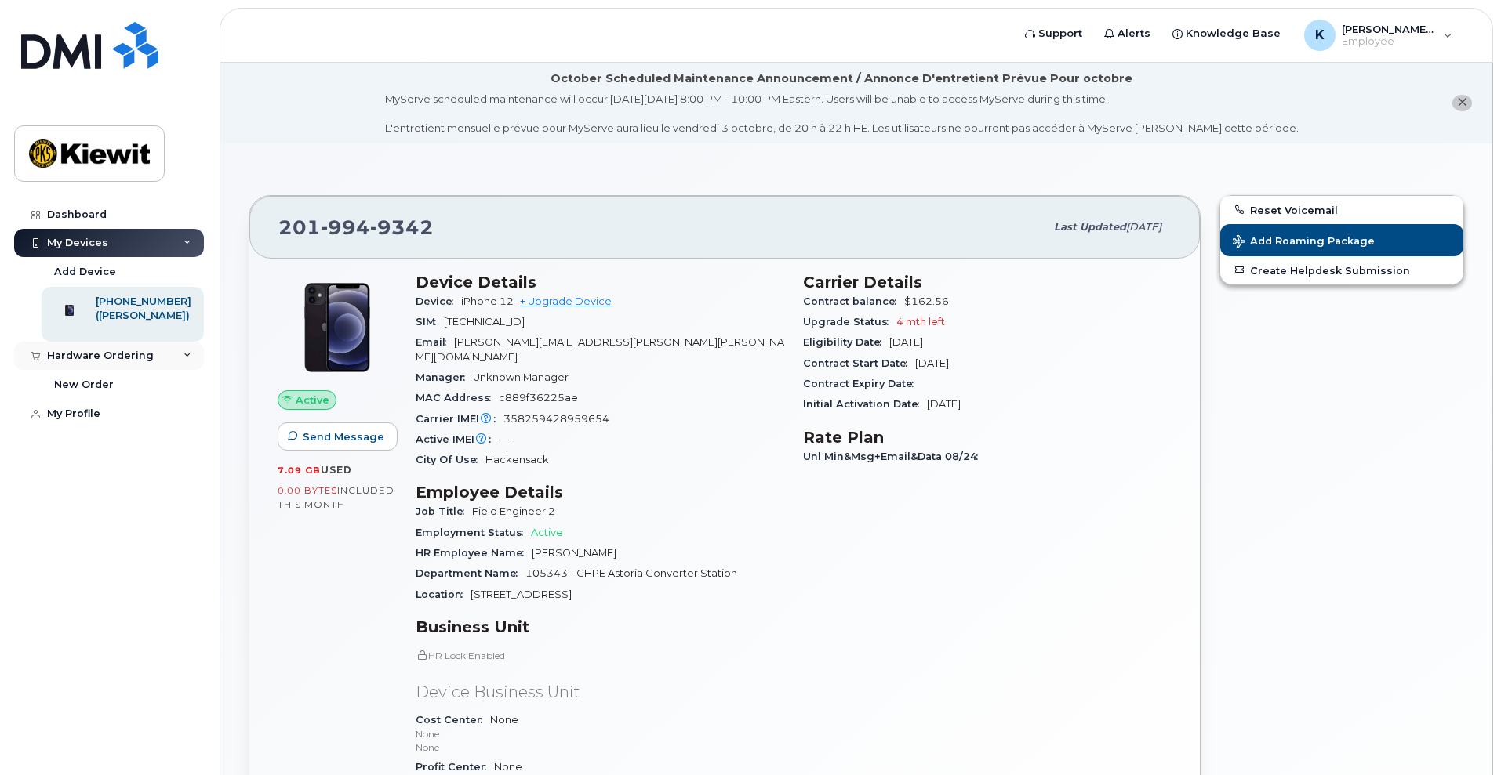
drag, startPoint x: 139, startPoint y: 359, endPoint x: 147, endPoint y: 360, distance: 7.9
click at [140, 359] on div "Hardware Ordering" at bounding box center [100, 356] width 107 height 13
click at [126, 362] on div "Hardware Ordering" at bounding box center [100, 356] width 107 height 13
click at [94, 387] on div "New Order" at bounding box center [84, 385] width 60 height 14
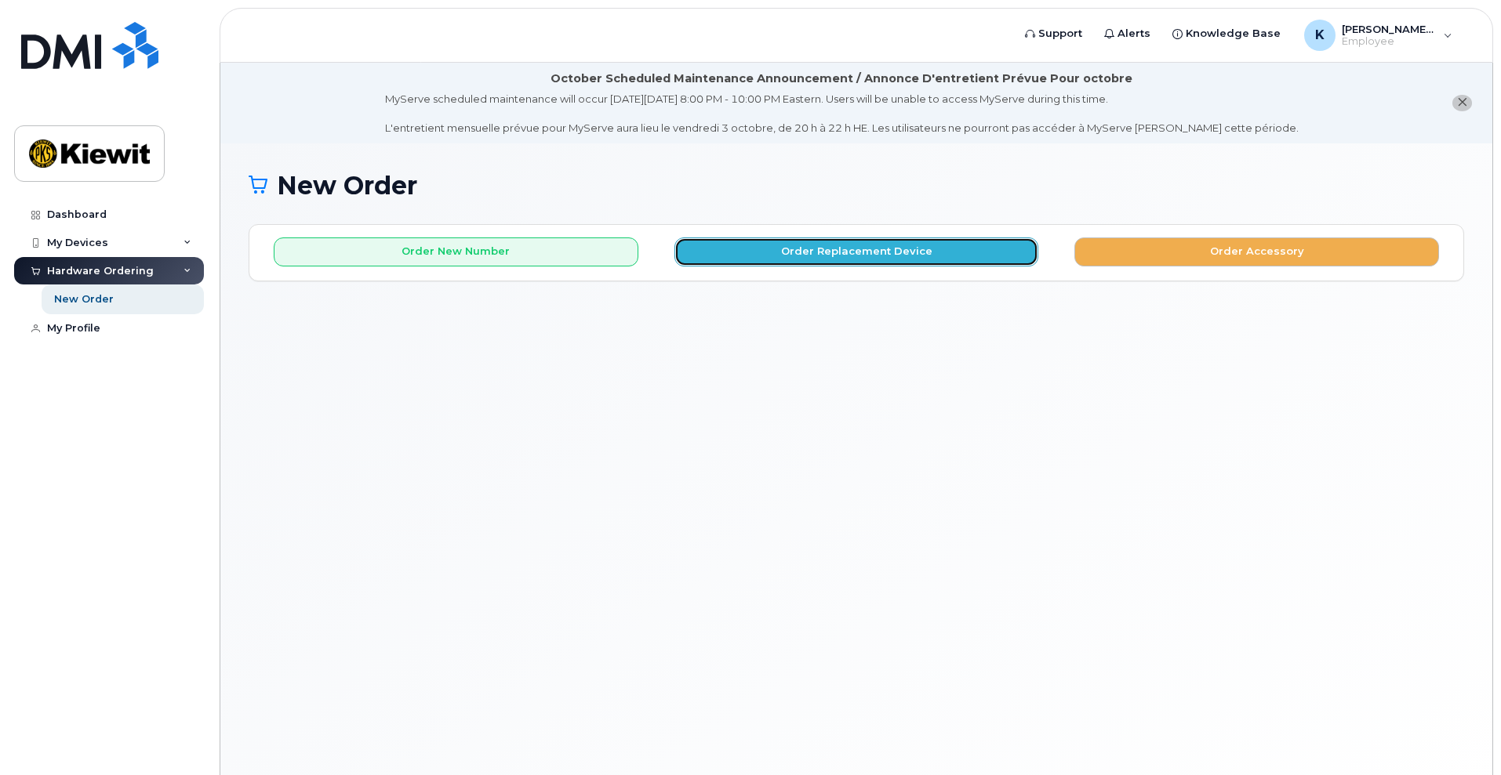
click at [737, 255] on button "Order Replacement Device" at bounding box center [856, 252] width 365 height 29
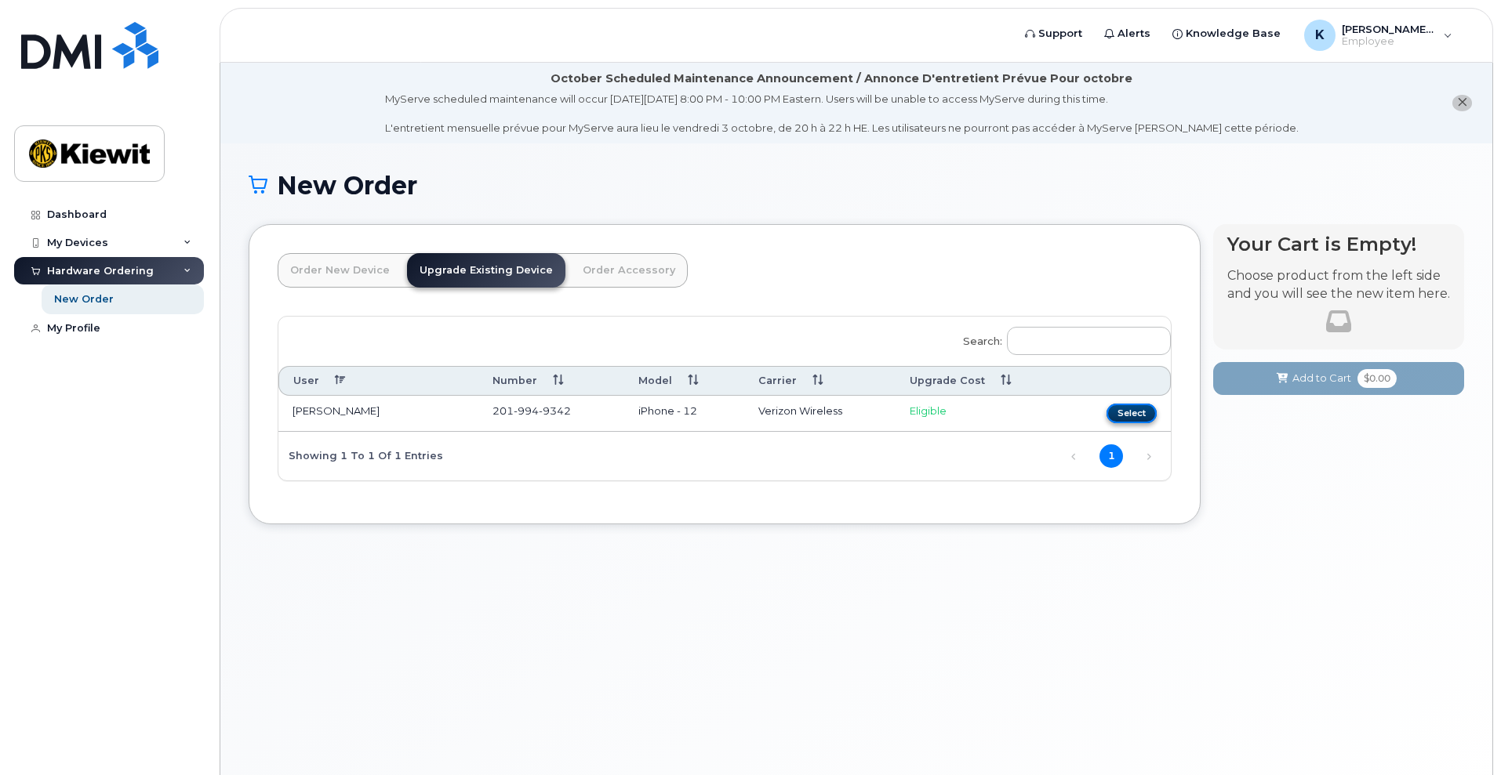
click at [1111, 407] on button "Select" at bounding box center [1131, 414] width 50 height 20
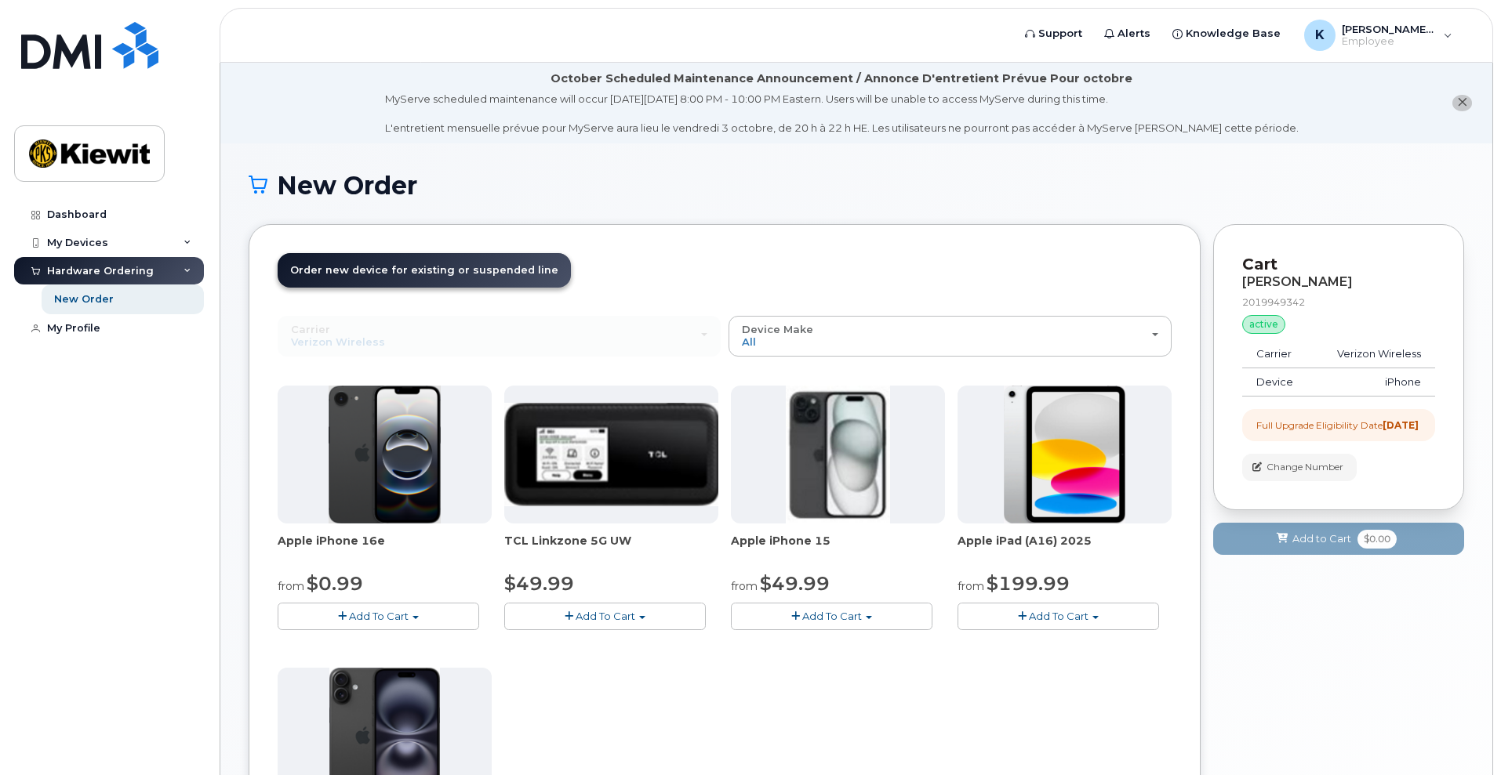
click at [422, 619] on button "Add To Cart" at bounding box center [379, 616] width 202 height 27
click at [445, 647] on link "$0.99 - 2 Year Upgrade (128GB)" at bounding box center [379, 646] width 197 height 20
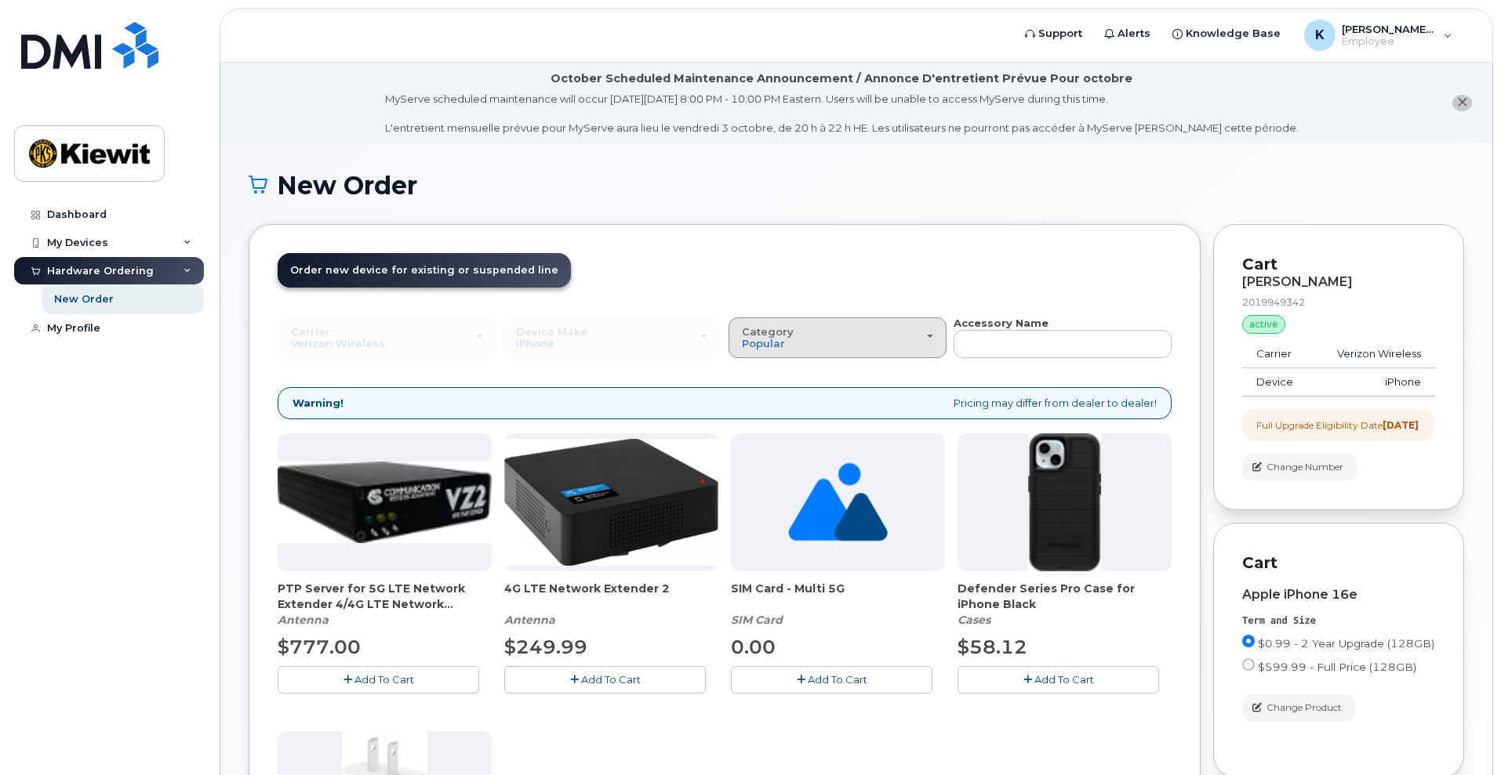
click at [886, 329] on div "Category Popular" at bounding box center [837, 338] width 191 height 24
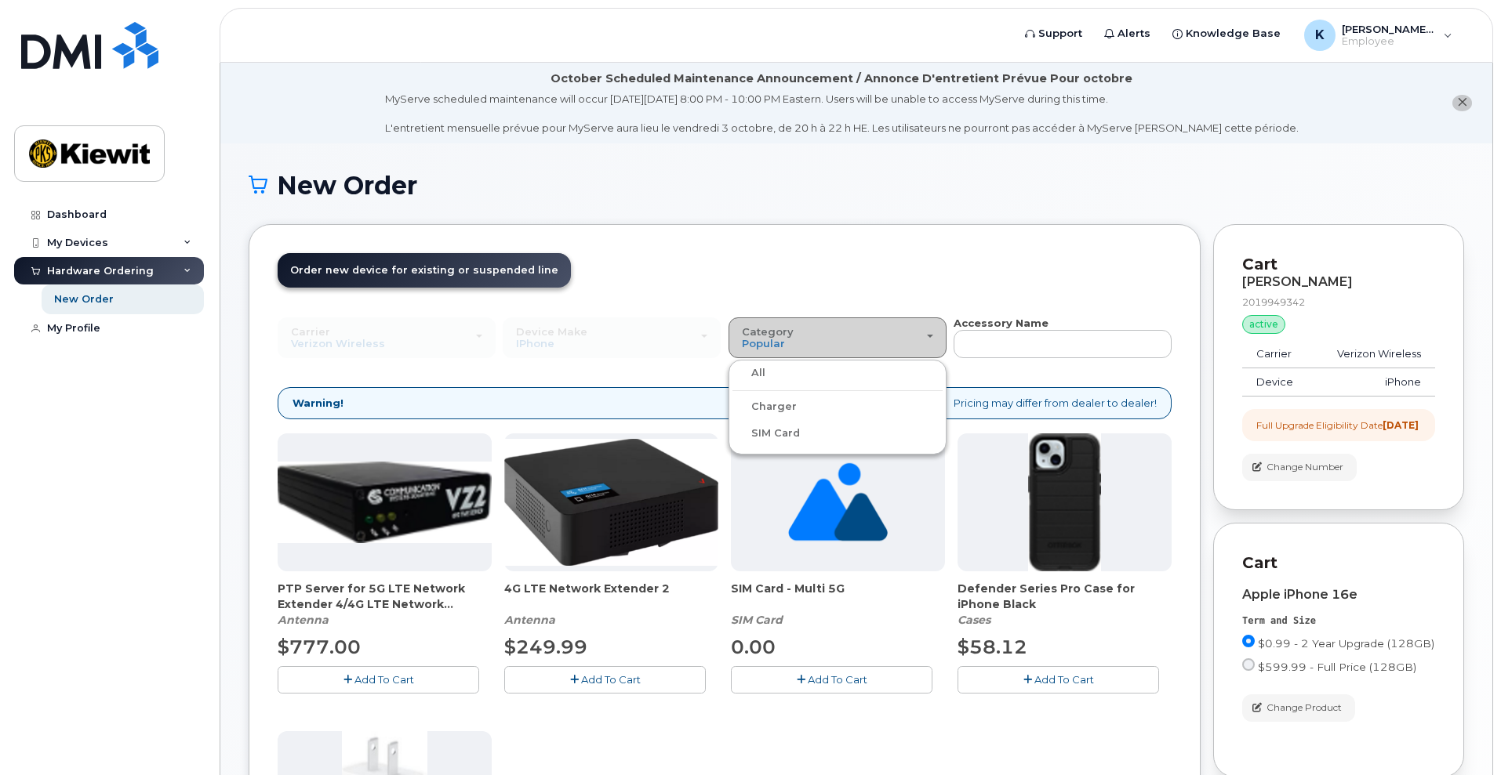
click at [886, 329] on div "Category Popular" at bounding box center [837, 338] width 191 height 24
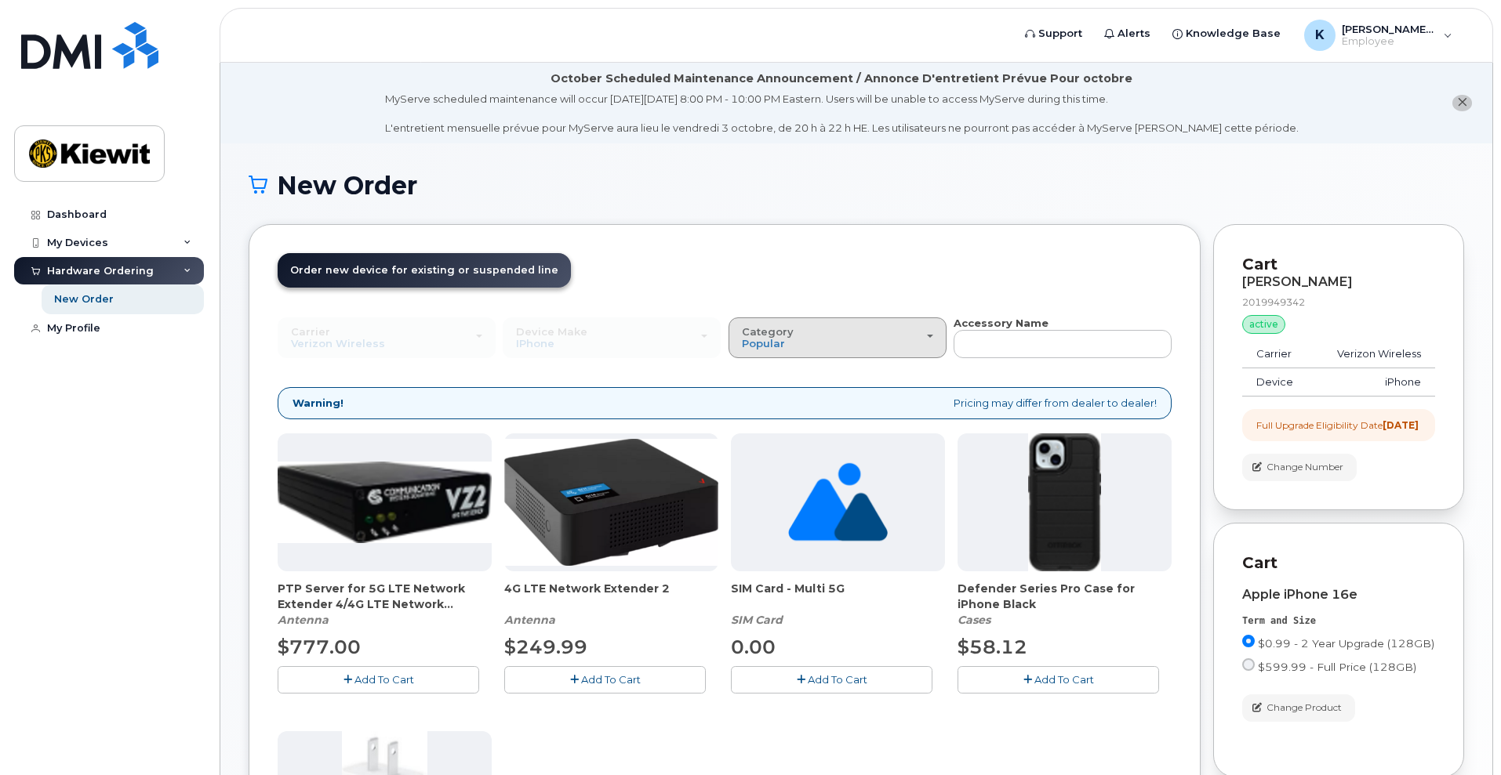
click at [875, 336] on div "Category Popular" at bounding box center [837, 338] width 191 height 24
click at [548, 343] on div "Device Make All Android iPhone Tablet All Android iPhone Tablet" at bounding box center [612, 338] width 218 height 41
click at [1338, 432] on div "Full Upgrade Eligibility Date 2026-02-22" at bounding box center [1337, 425] width 162 height 13
click at [1312, 715] on span "Change Product" at bounding box center [1303, 708] width 75 height 14
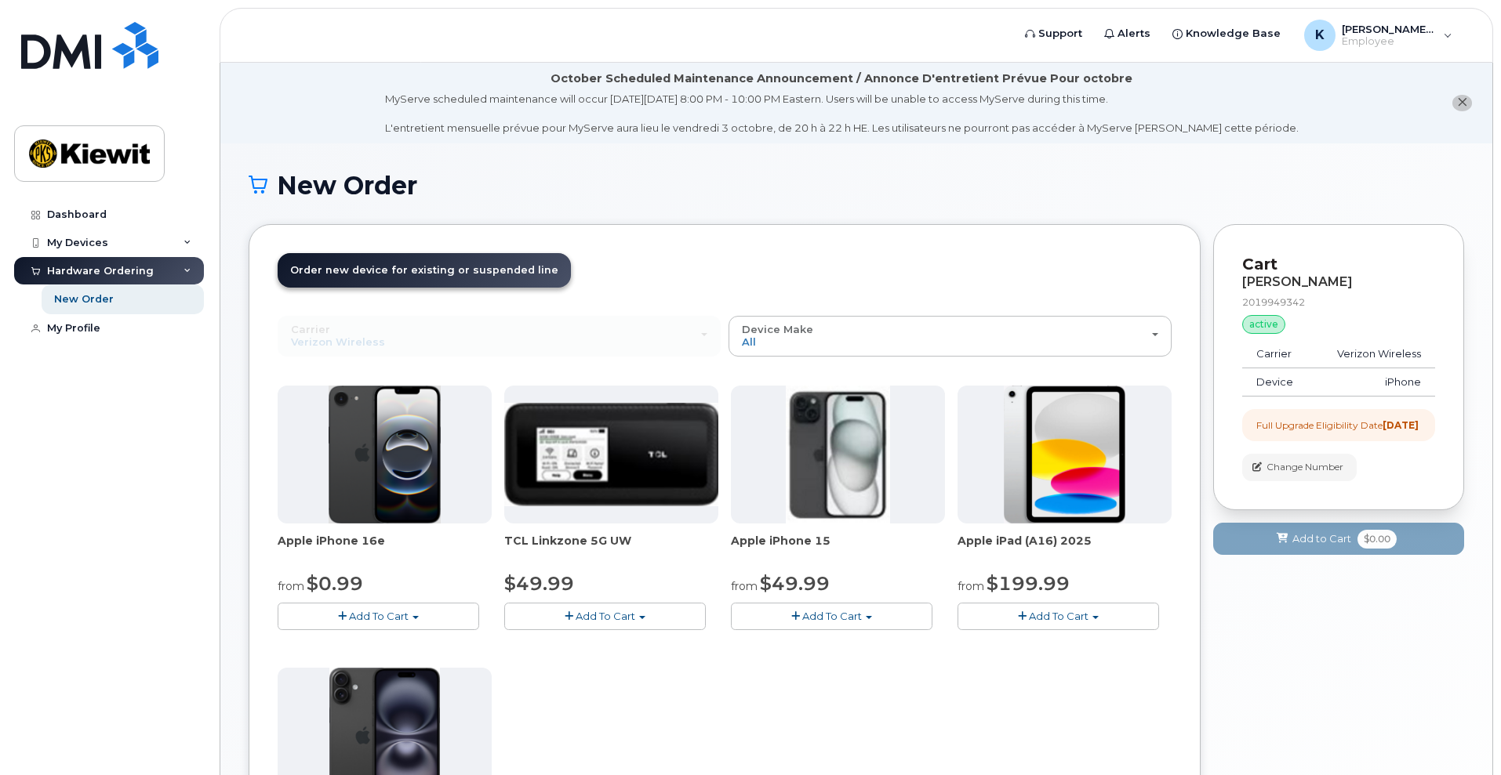
click at [1316, 432] on div "Full Upgrade Eligibility Date 2026-02-22" at bounding box center [1337, 425] width 162 height 13
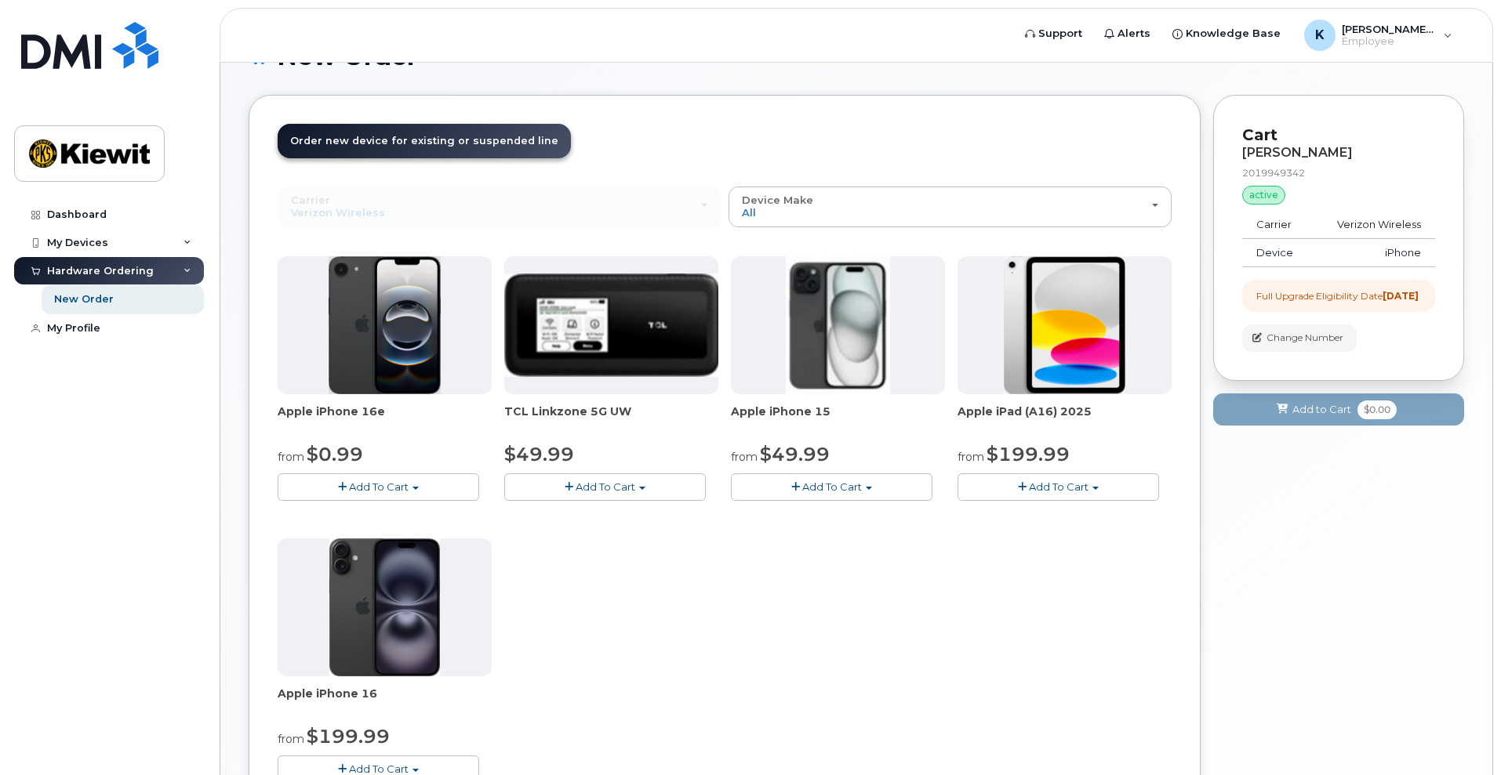
scroll to position [196, 0]
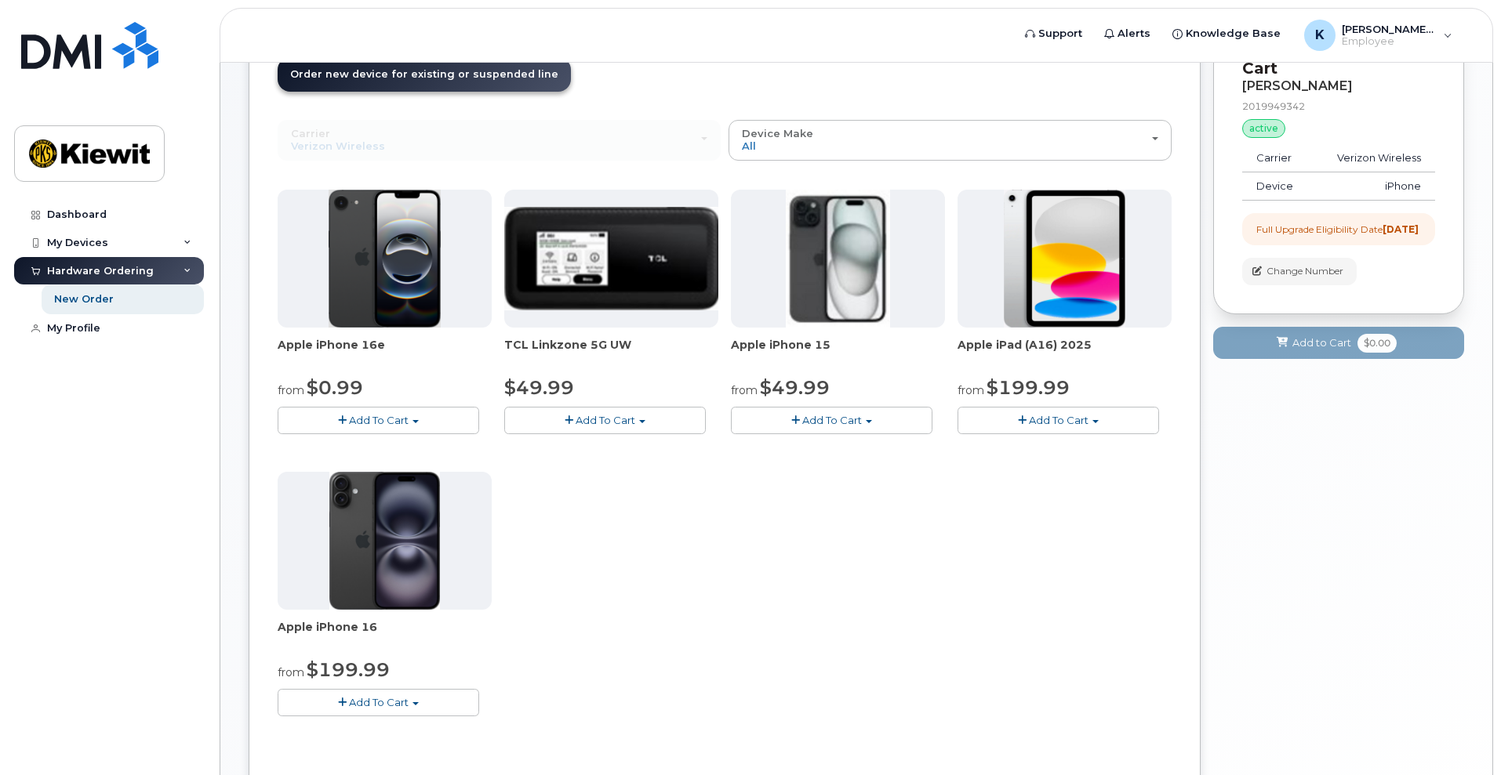
click at [460, 86] on link "Order new device and new line Order new device for existing or suspended line O…" at bounding box center [424, 74] width 293 height 34
click at [403, 419] on span "Add To Cart" at bounding box center [379, 420] width 60 height 13
click at [779, 427] on button "Add To Cart" at bounding box center [832, 420] width 202 height 27
click at [393, 419] on span "Add To Cart" at bounding box center [379, 420] width 60 height 13
click at [361, 445] on link "$0.99 - 2 Year Upgrade (128GB)" at bounding box center [379, 450] width 197 height 20
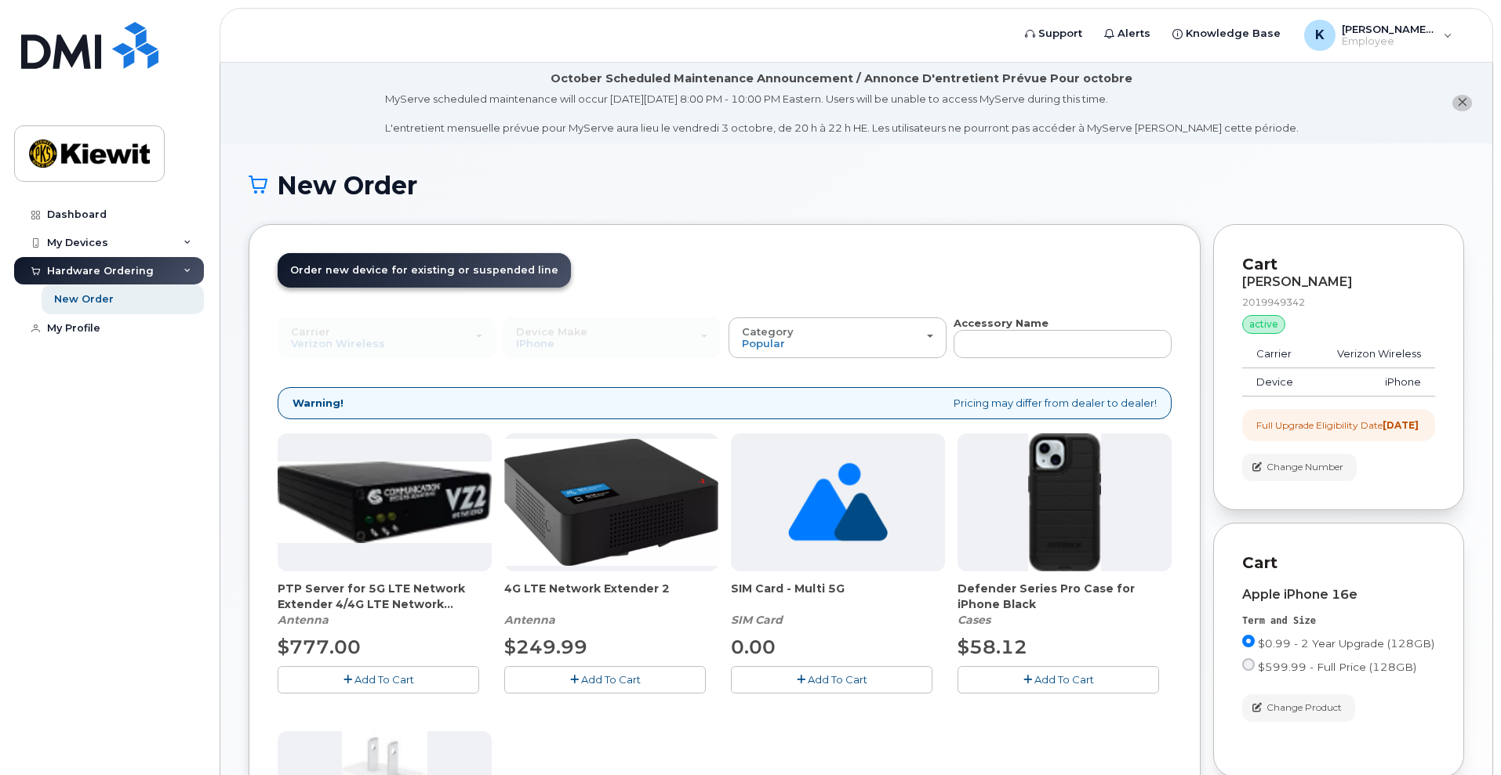
scroll to position [98, 0]
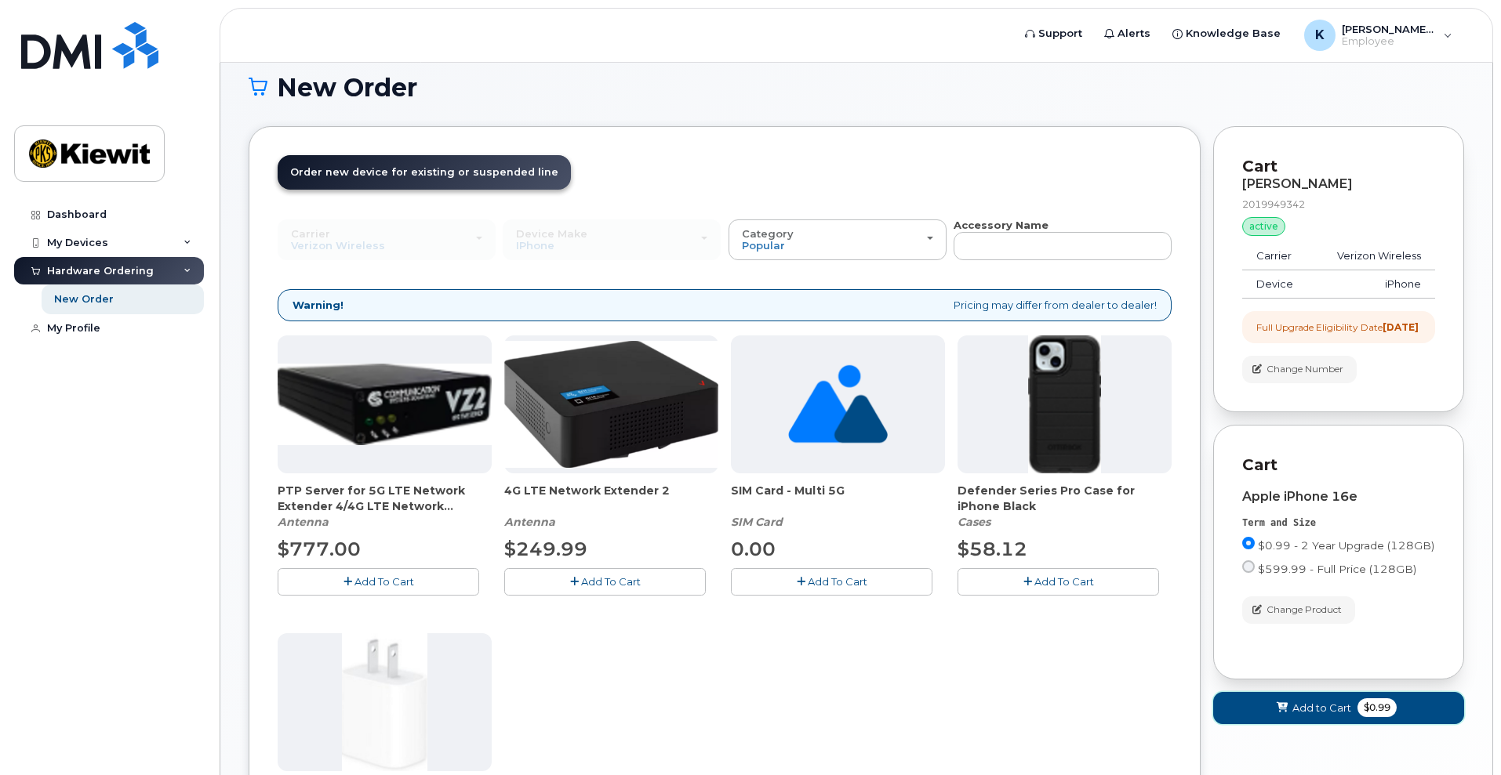
click at [1269, 724] on button "Add to Cart $0.99" at bounding box center [1338, 708] width 251 height 32
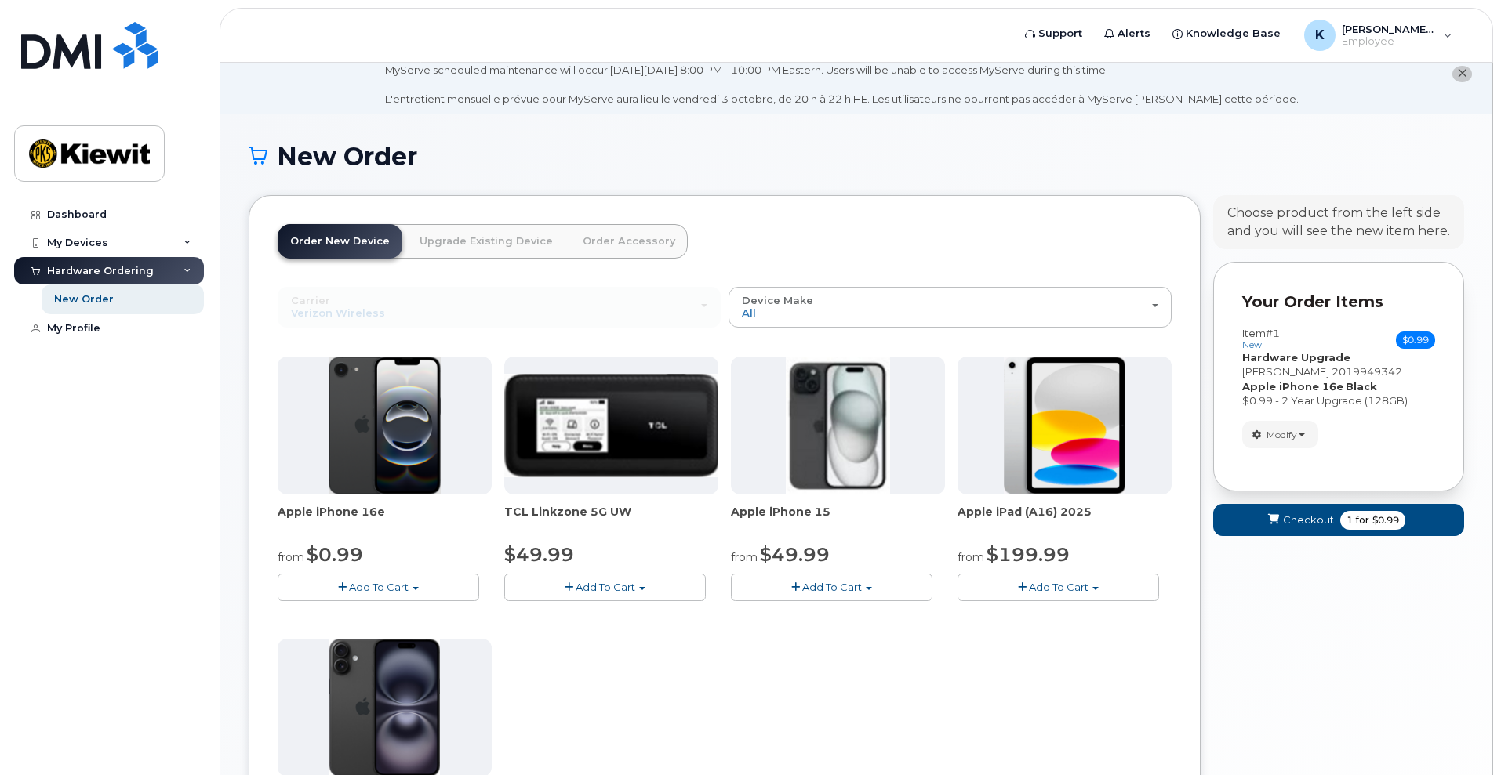
scroll to position [0, 0]
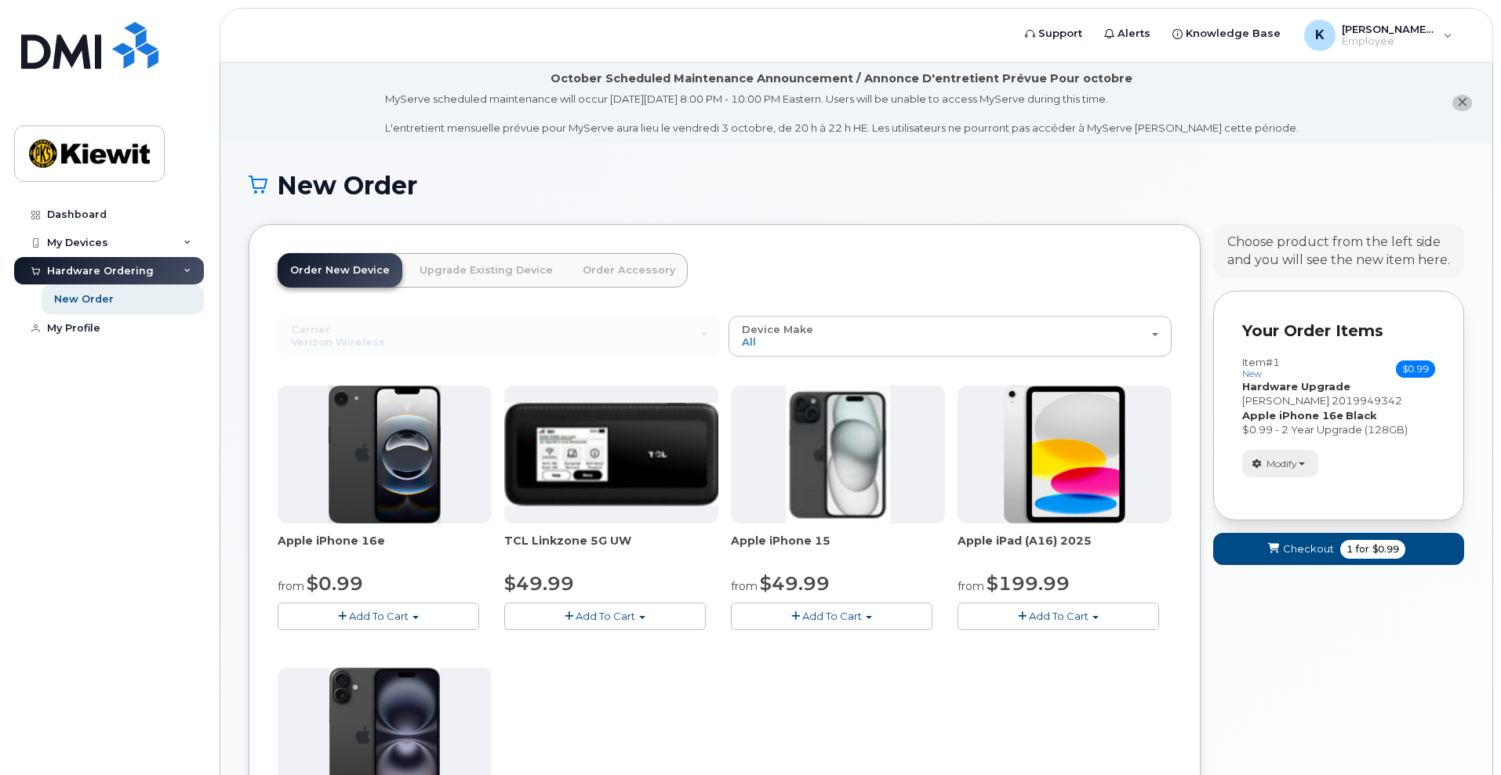
click at [1280, 467] on span "Modify" at bounding box center [1281, 464] width 31 height 14
click at [1302, 627] on div "Your Cart is Empty! Choose product from the left side and you will see the new …" at bounding box center [1338, 632] width 251 height 817
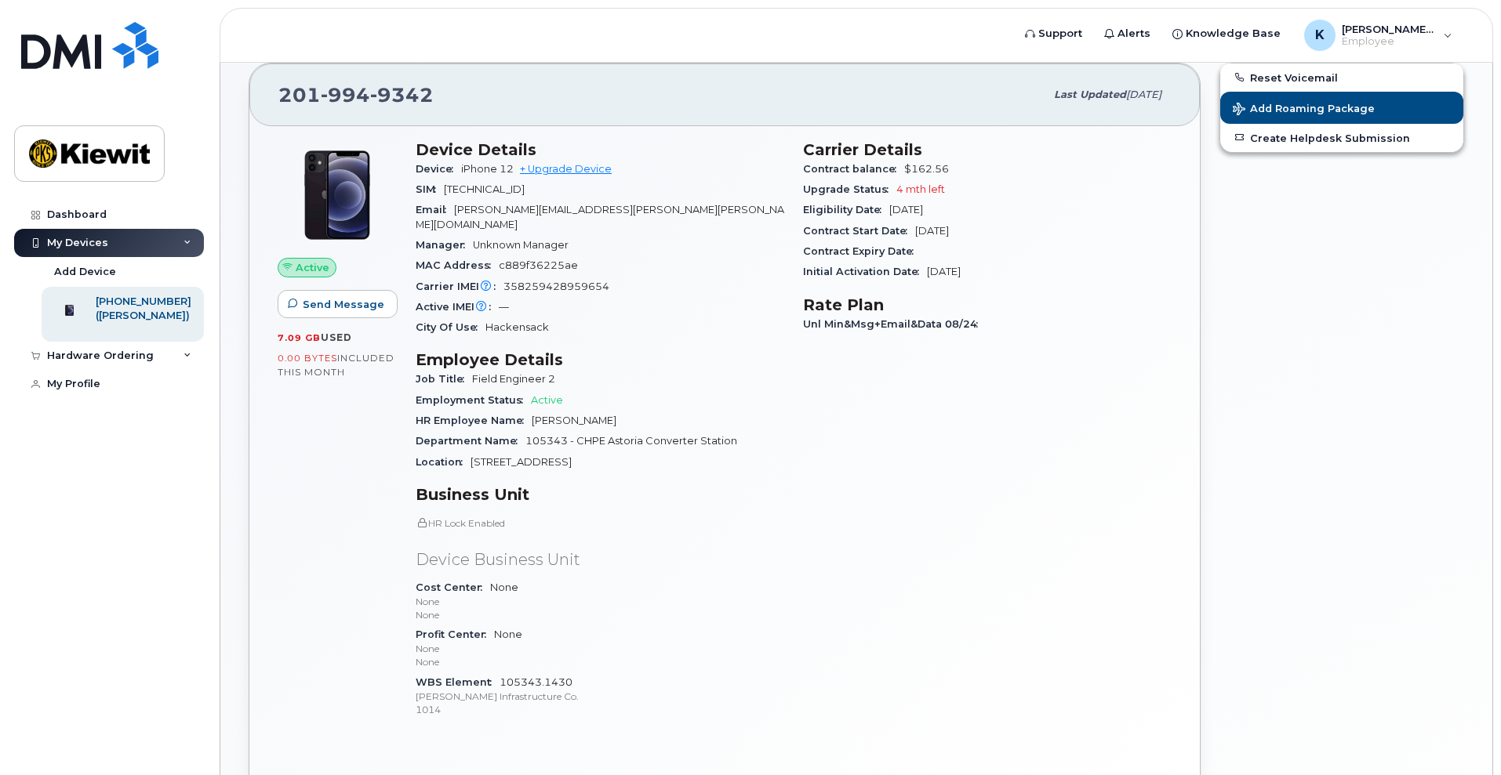
scroll to position [98, 0]
